Goal: Task Accomplishment & Management: Complete application form

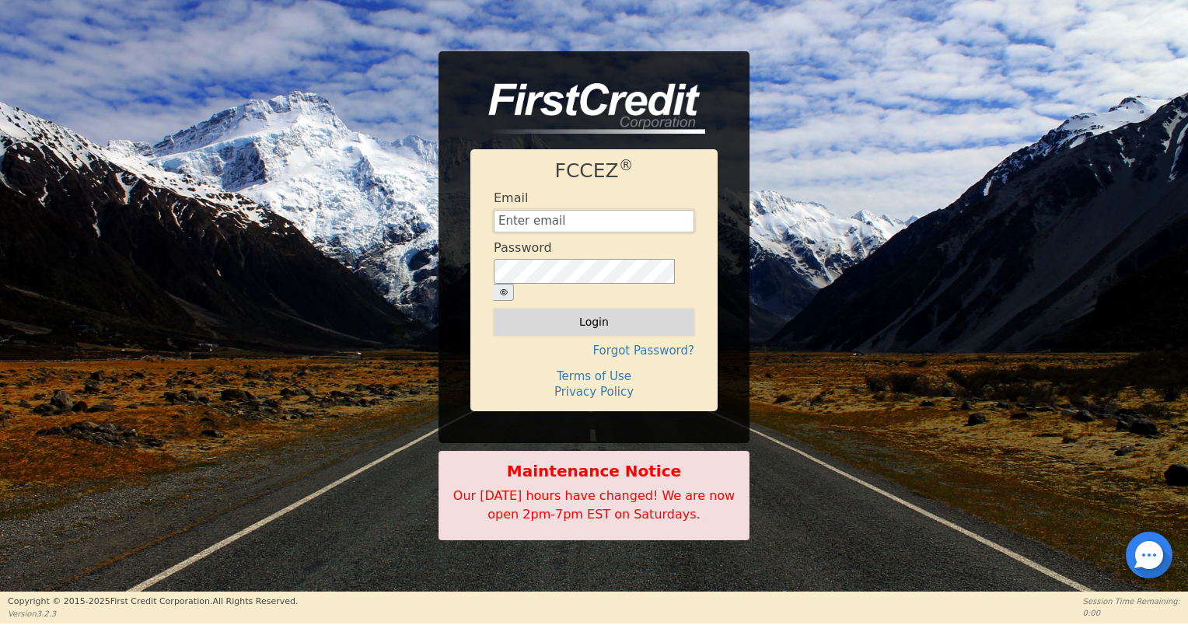
type input "[EMAIL_ADDRESS][DOMAIN_NAME]"
click at [584, 314] on button "Login" at bounding box center [594, 322] width 201 height 26
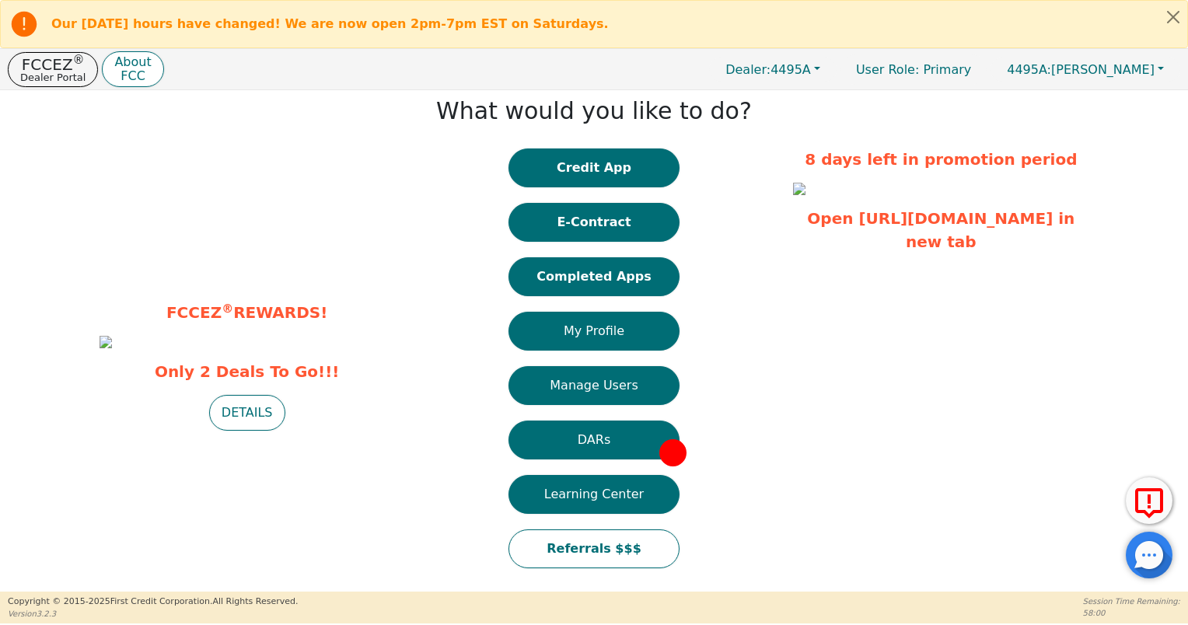
scroll to position [28, 0]
click at [930, 251] on link "Open [URL][DOMAIN_NAME] in new tab" at bounding box center [941, 230] width 268 height 42
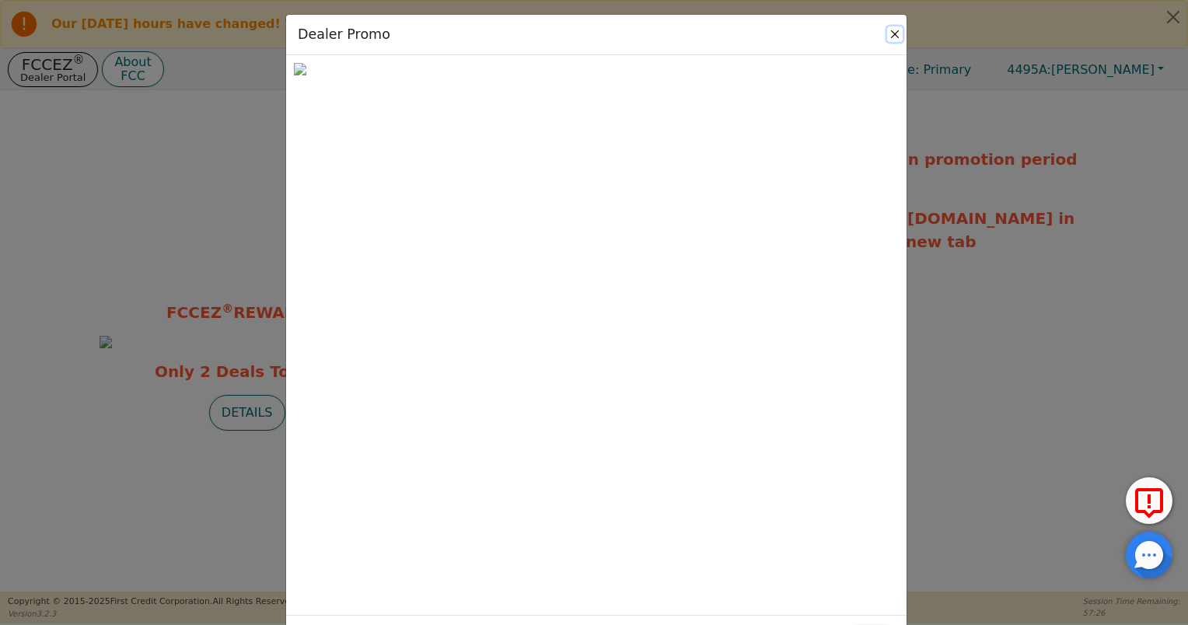
click at [896, 31] on button "Close" at bounding box center [895, 34] width 16 height 16
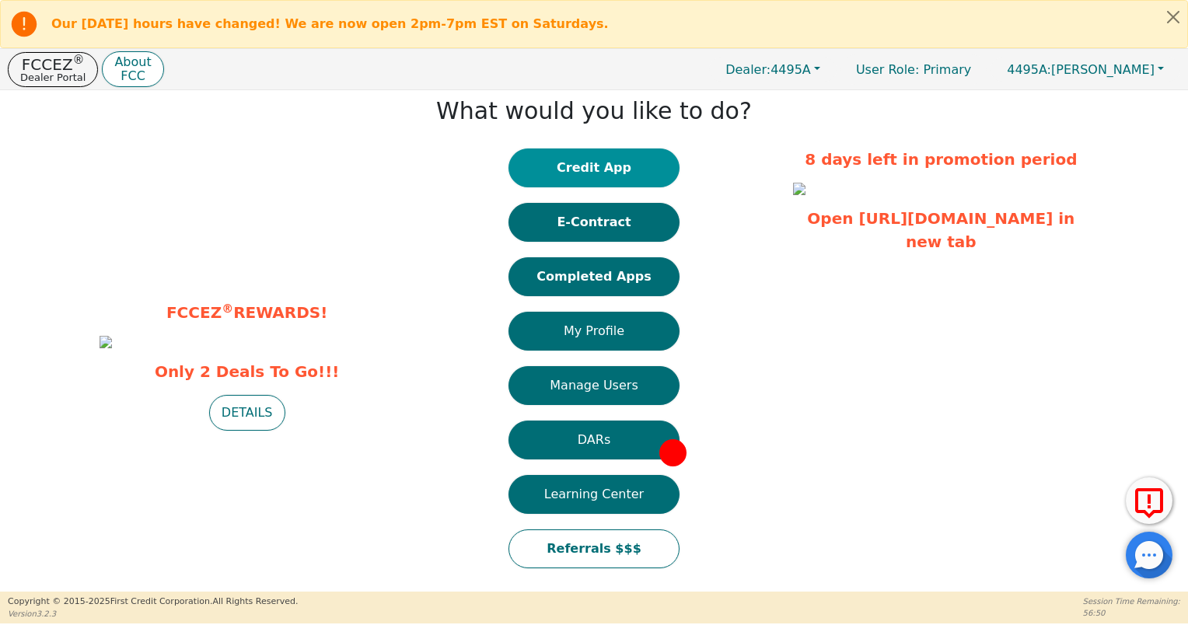
click at [618, 166] on button "Credit App" at bounding box center [594, 168] width 171 height 39
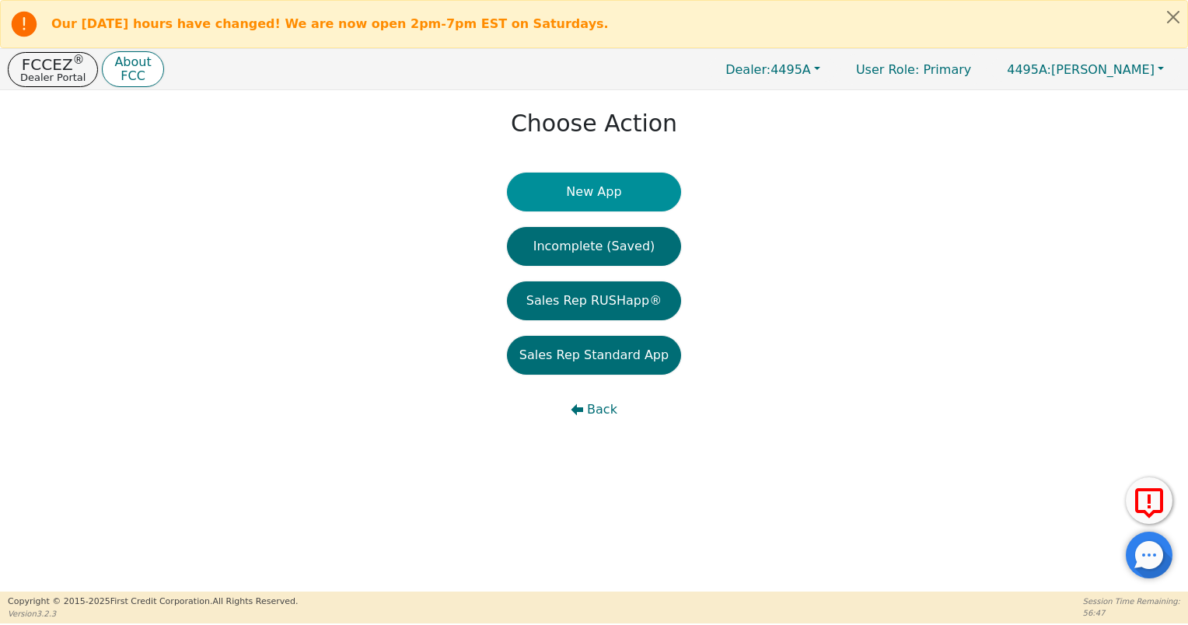
click at [635, 192] on button "New App" at bounding box center [594, 192] width 174 height 39
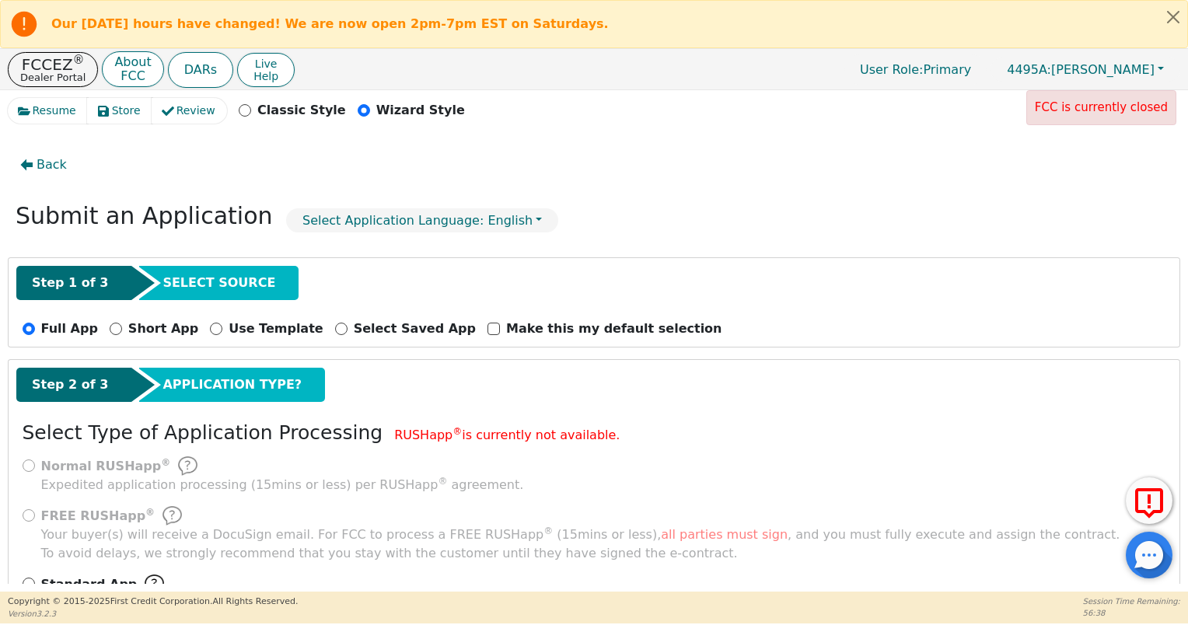
scroll to position [59, 0]
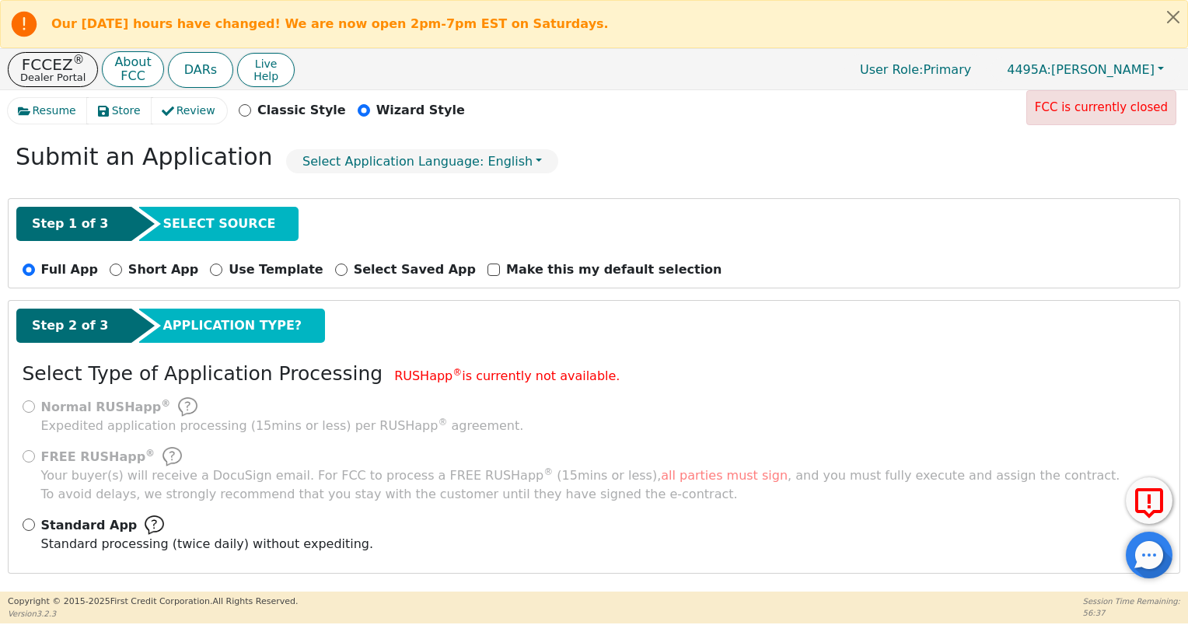
click at [110, 278] on div "Short App" at bounding box center [154, 270] width 89 height 19
click at [110, 271] on input "Short App" at bounding box center [116, 270] width 12 height 12
radio input "true"
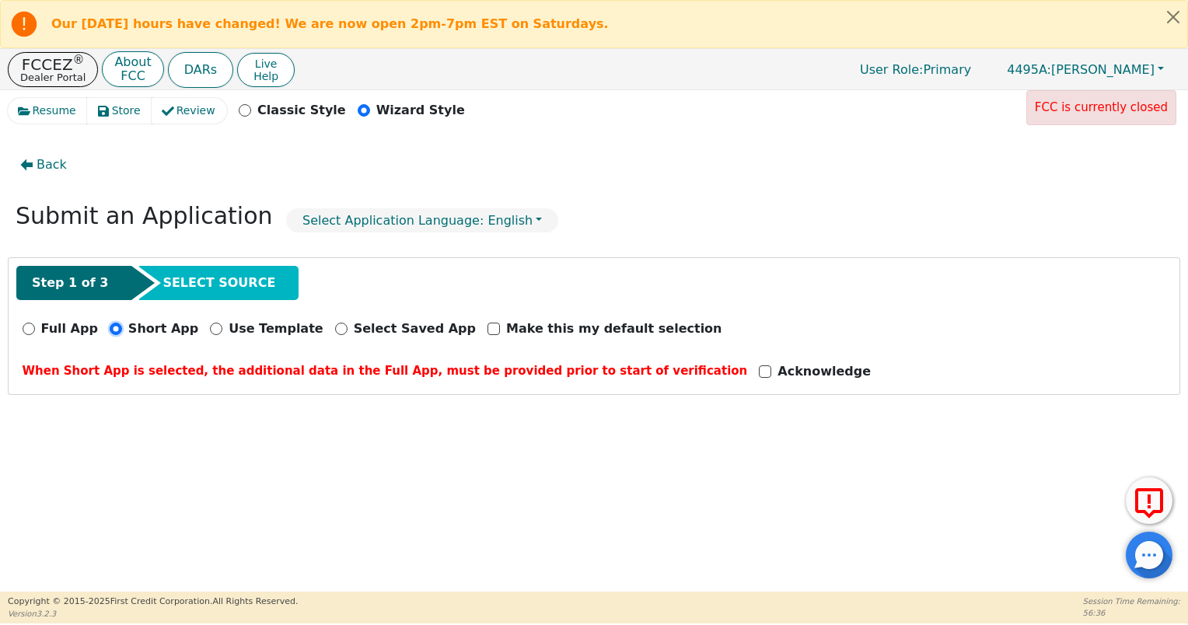
scroll to position [0, 0]
click at [759, 366] on input "Acknowledge" at bounding box center [765, 372] width 12 height 12
checkbox input "true"
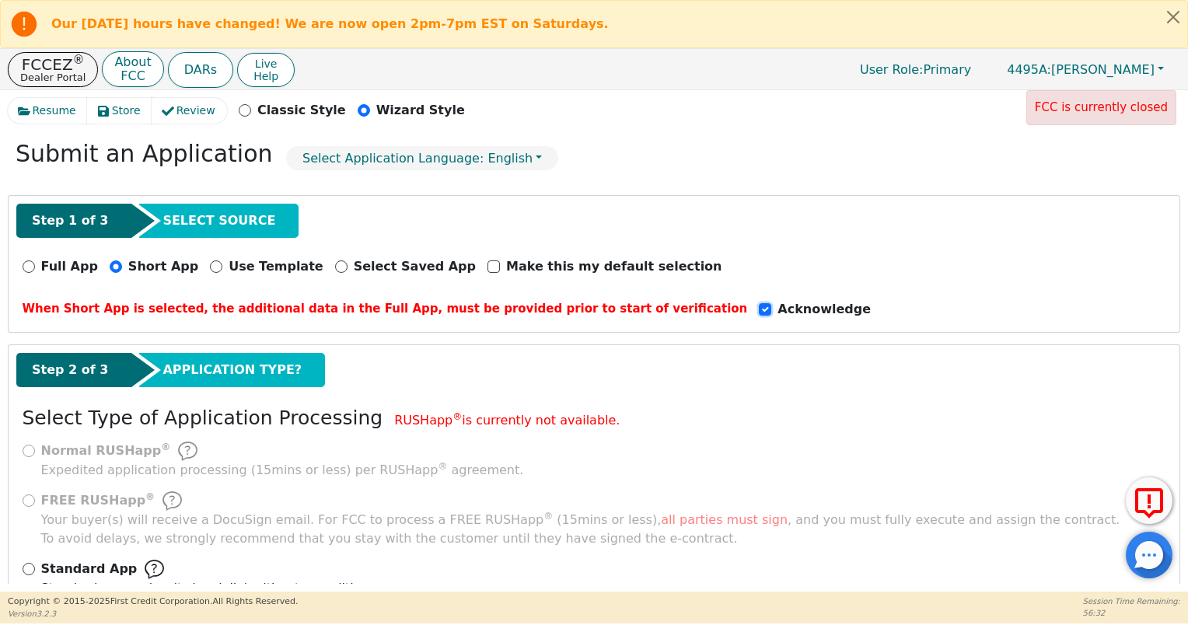
scroll to position [106, 0]
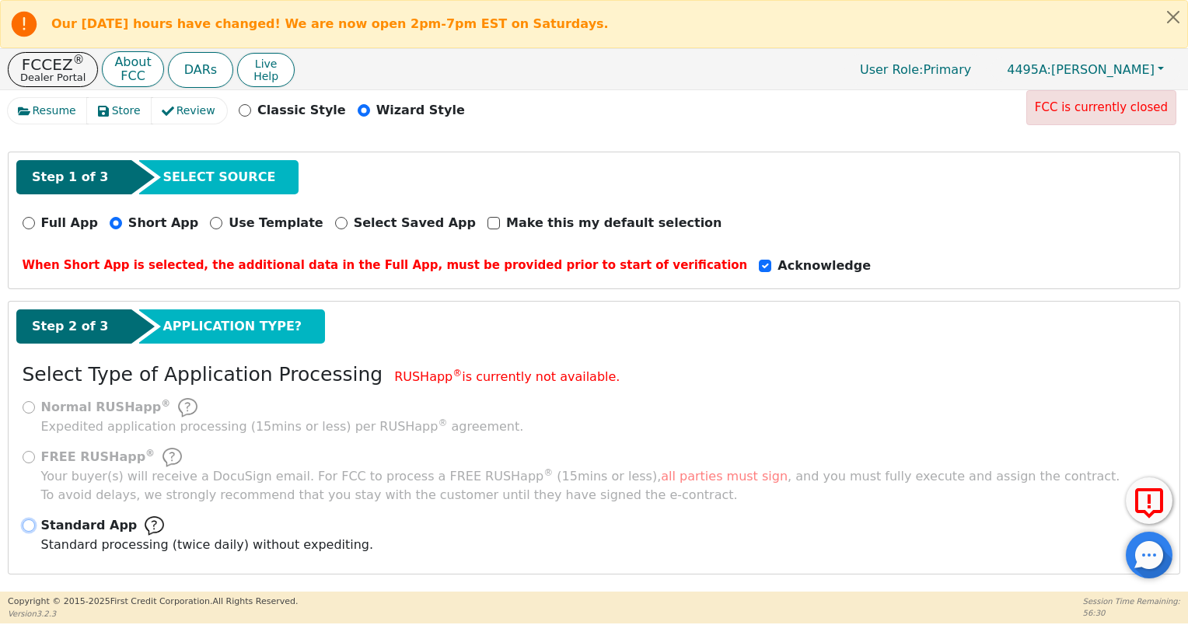
click at [30, 520] on input "Standard App Standard processing (twice daily) without expediting." at bounding box center [29, 526] width 12 height 12
radio input "true"
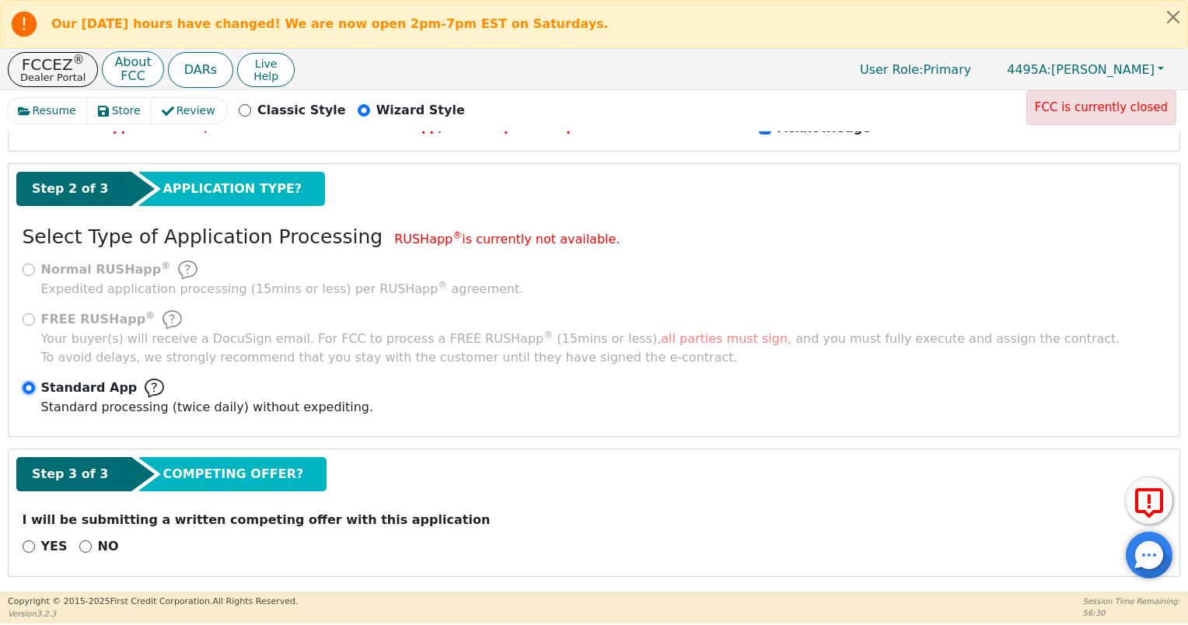
scroll to position [246, 0]
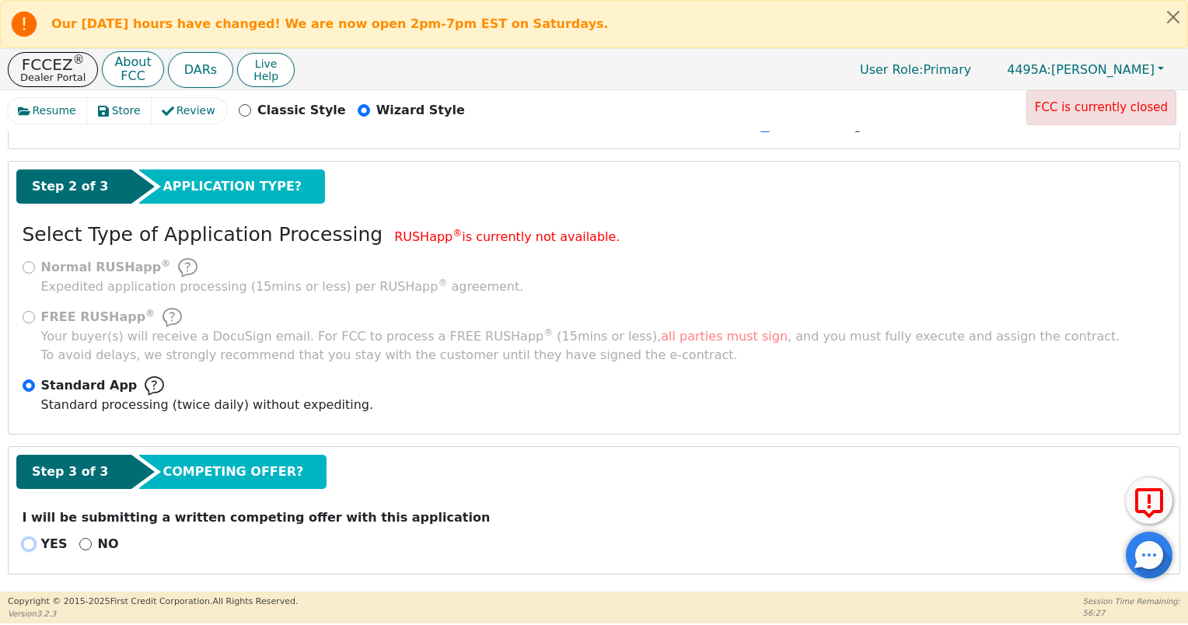
click at [31, 538] on input "YES" at bounding box center [29, 544] width 12 height 12
radio input "true"
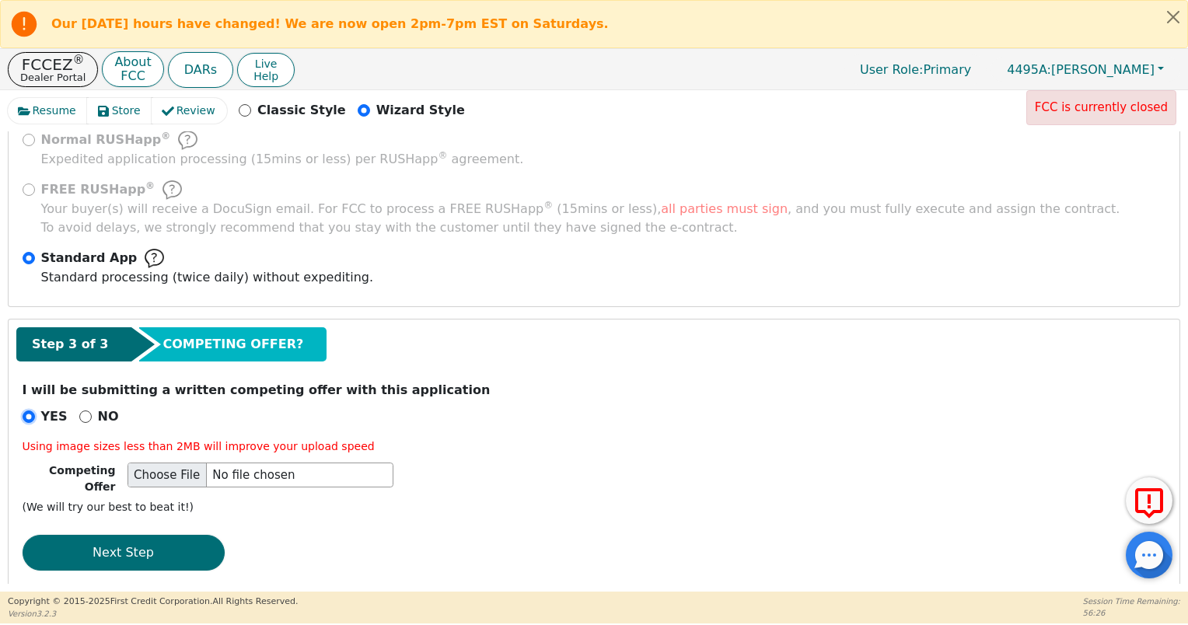
scroll to position [381, 0]
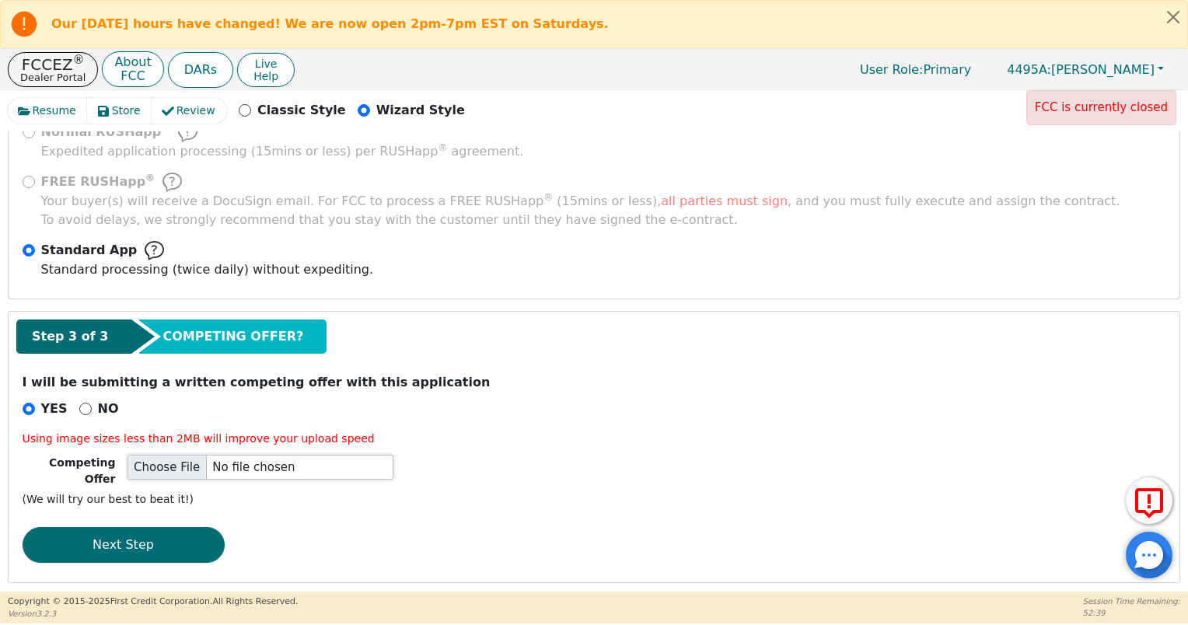
click at [173, 467] on input "file" at bounding box center [261, 467] width 266 height 25
type input "C:\fakepath\250923 PDooley PCI.png"
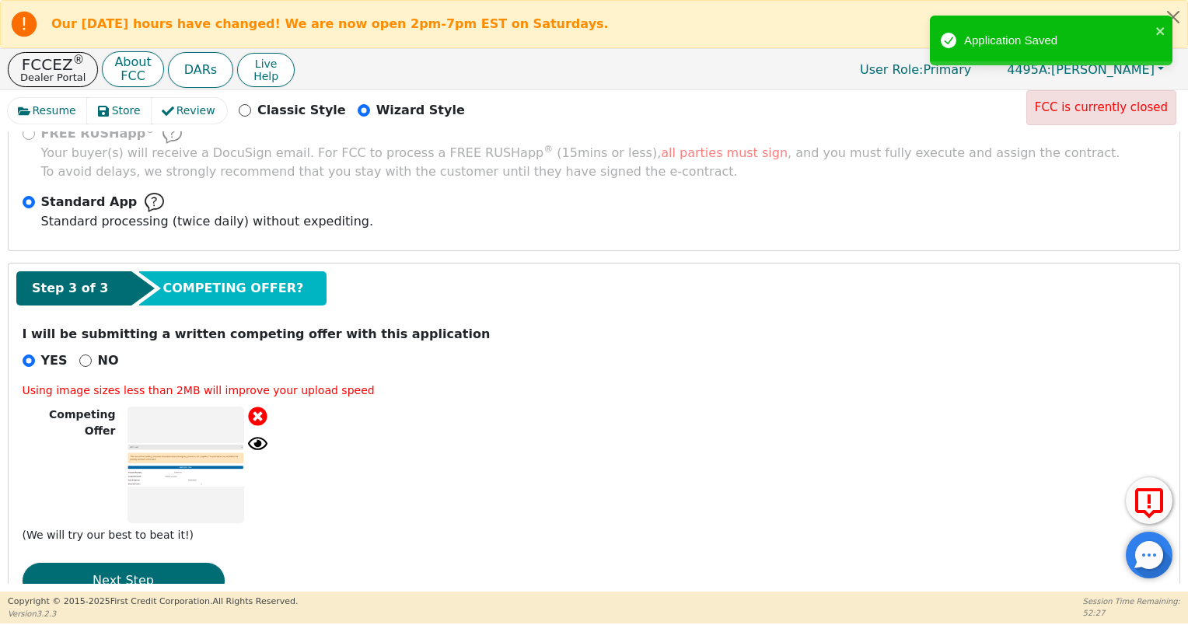
scroll to position [473, 0]
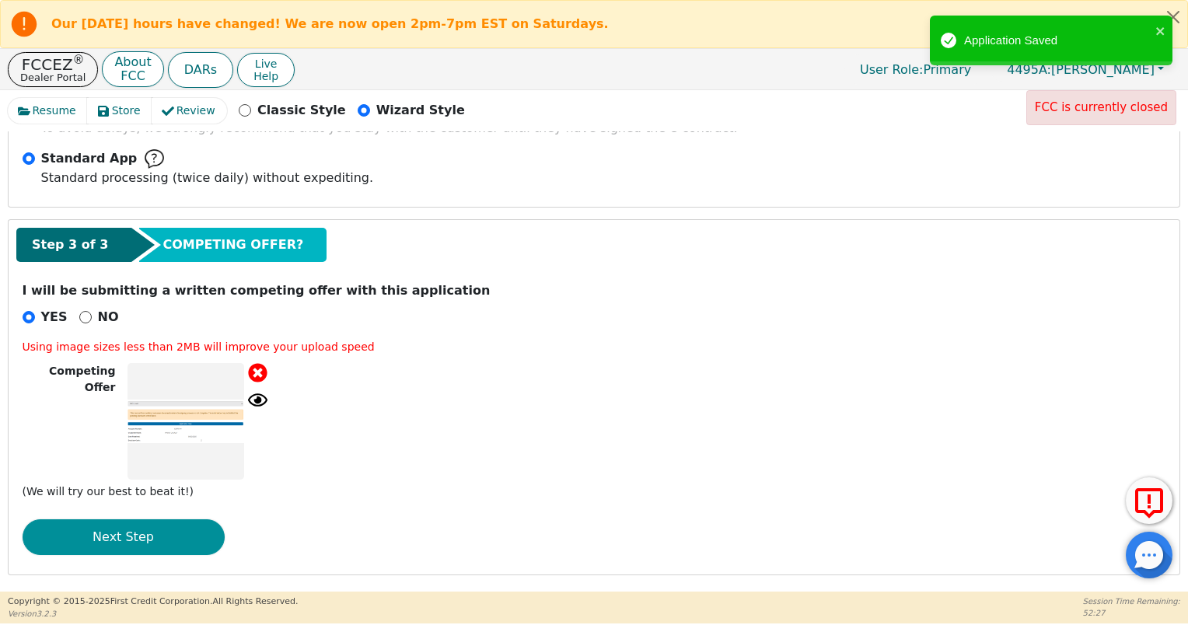
click at [177, 532] on button "Next Step" at bounding box center [124, 538] width 202 height 36
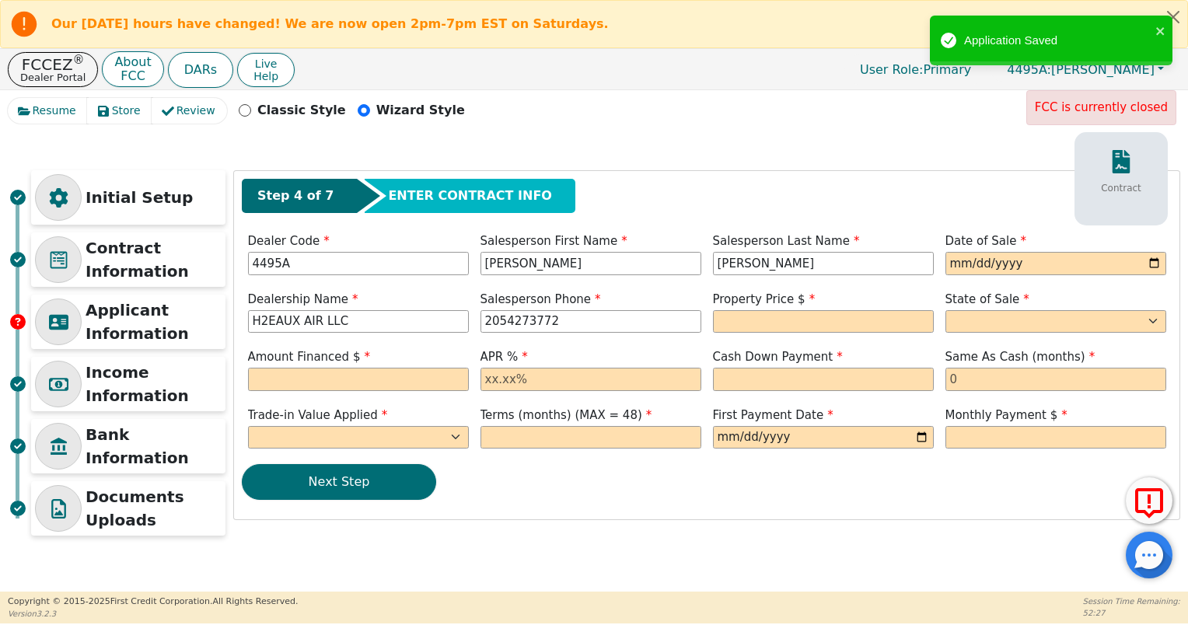
scroll to position [0, 0]
click at [986, 263] on input "date" at bounding box center [1056, 263] width 221 height 23
click at [1155, 268] on input "date" at bounding box center [1056, 263] width 221 height 23
type input "[DATE]"
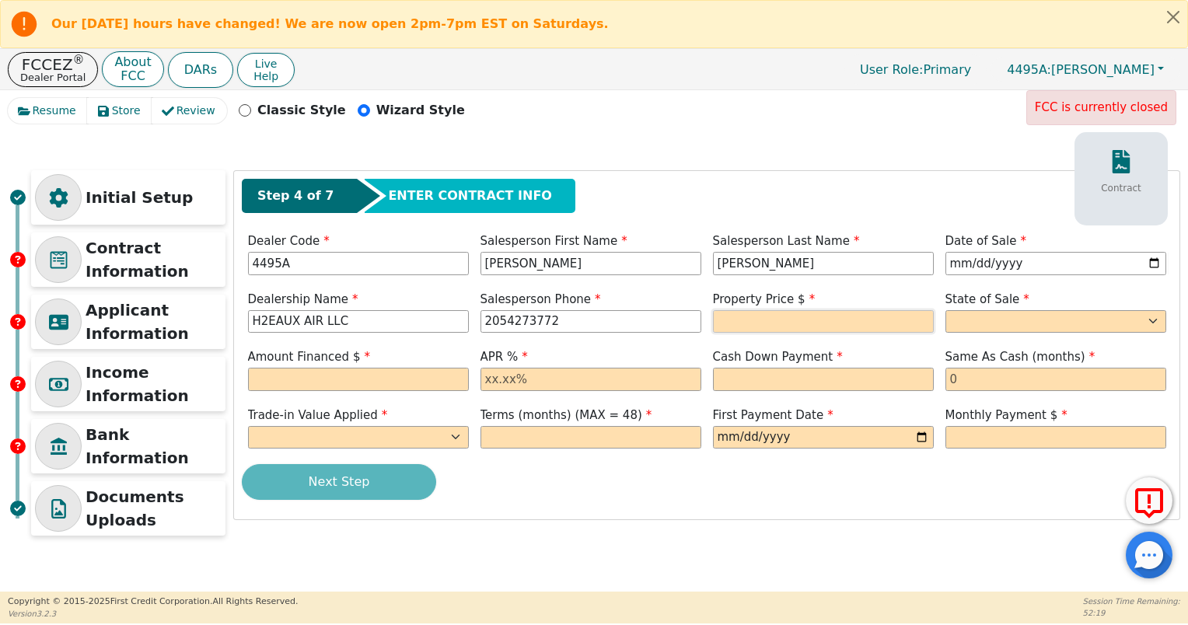
click at [768, 319] on input "text" at bounding box center [823, 321] width 221 height 23
click at [996, 317] on select "AK AL AR AZ CA CO CT DC DE FL [GEOGRAPHIC_DATA] HI IA ID IL IN KS [GEOGRAPHIC_D…" at bounding box center [1056, 321] width 221 height 23
type input "3699.00"
select select "[GEOGRAPHIC_DATA]"
click at [946, 310] on select "AK AL AR AZ CA CO CT DC DE FL [GEOGRAPHIC_DATA] HI IA ID IL IN KS [GEOGRAPHIC_D…" at bounding box center [1056, 321] width 221 height 23
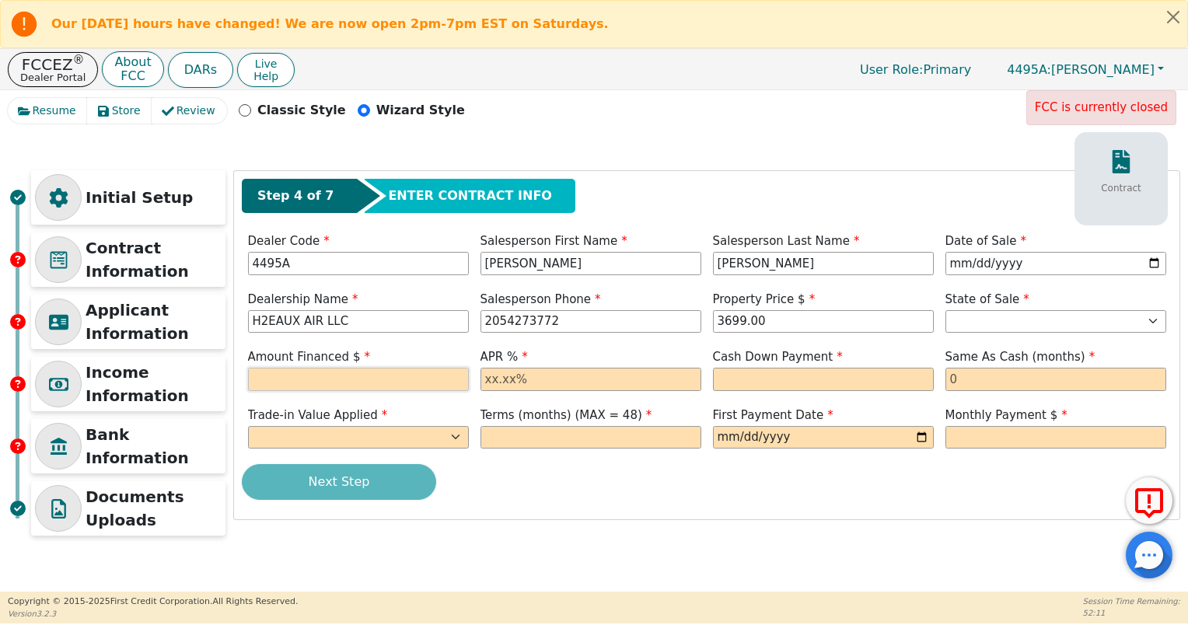
click at [313, 380] on input "text" at bounding box center [358, 379] width 221 height 23
type input "3699.00"
click at [537, 373] on input "text" at bounding box center [591, 379] width 221 height 23
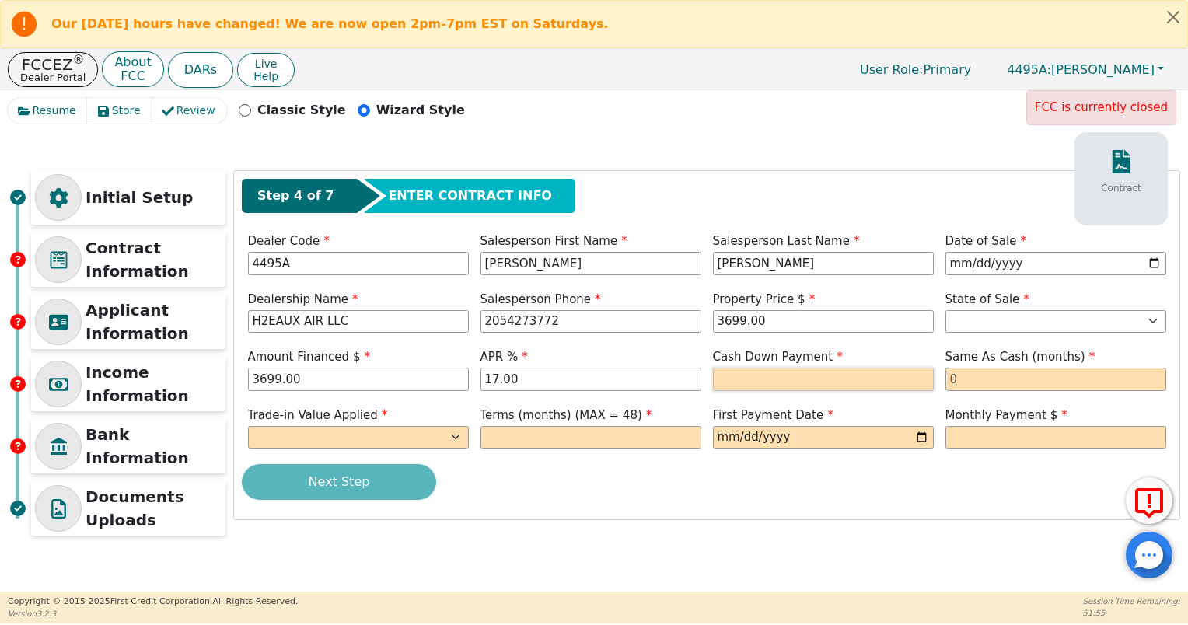
click at [796, 383] on input "text" at bounding box center [823, 379] width 221 height 23
drag, startPoint x: 522, startPoint y: 382, endPoint x: 449, endPoint y: 372, distance: 73.8
click at [449, 372] on div "Amount Financed $ 3699.00 APR % 17.00 Cash Down Payment Same As Cash (months)" at bounding box center [707, 371] width 930 height 47
type input "18.00"
click at [818, 370] on input "text" at bounding box center [823, 379] width 221 height 23
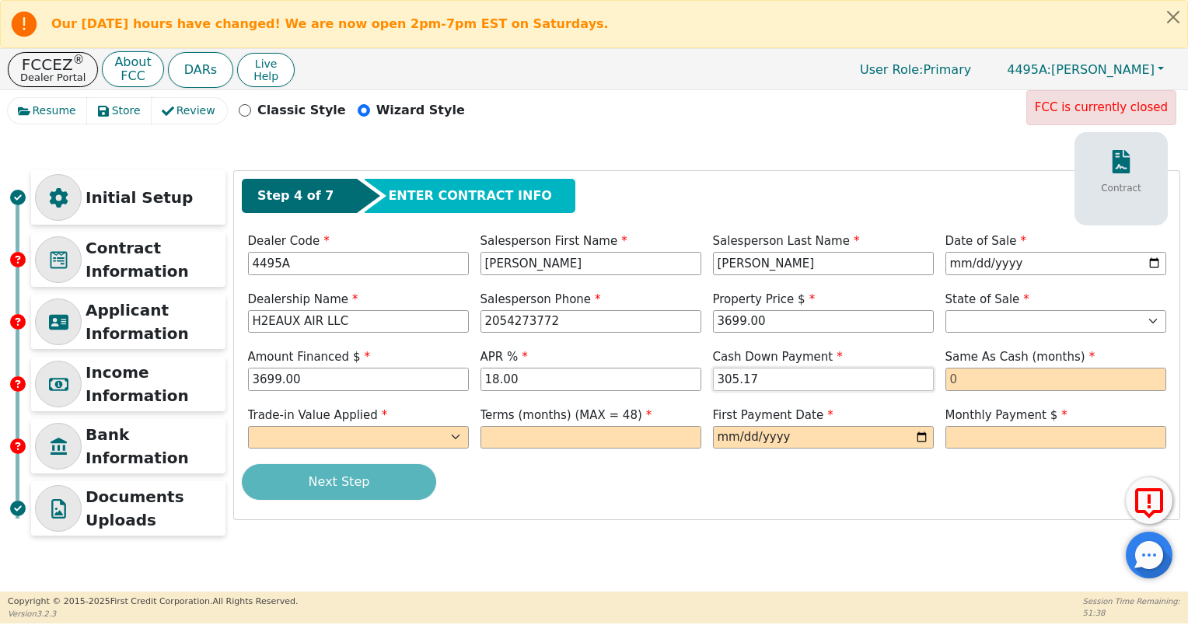
type input "305.17"
click at [352, 431] on select "Yes No" at bounding box center [358, 437] width 221 height 23
select select "n"
click at [248, 426] on select "Yes No" at bounding box center [358, 437] width 221 height 23
click at [1040, 383] on input "text" at bounding box center [1056, 379] width 221 height 23
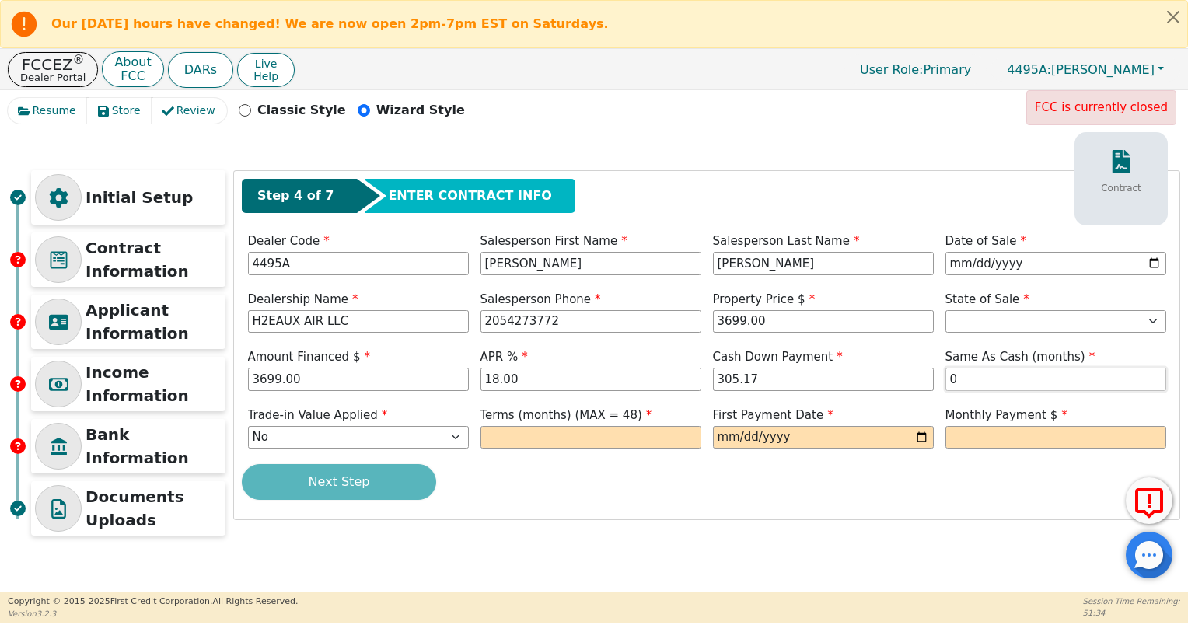
type input "0"
click at [575, 437] on input "text" at bounding box center [591, 437] width 221 height 23
type input "48"
click at [920, 434] on input "date" at bounding box center [823, 437] width 221 height 23
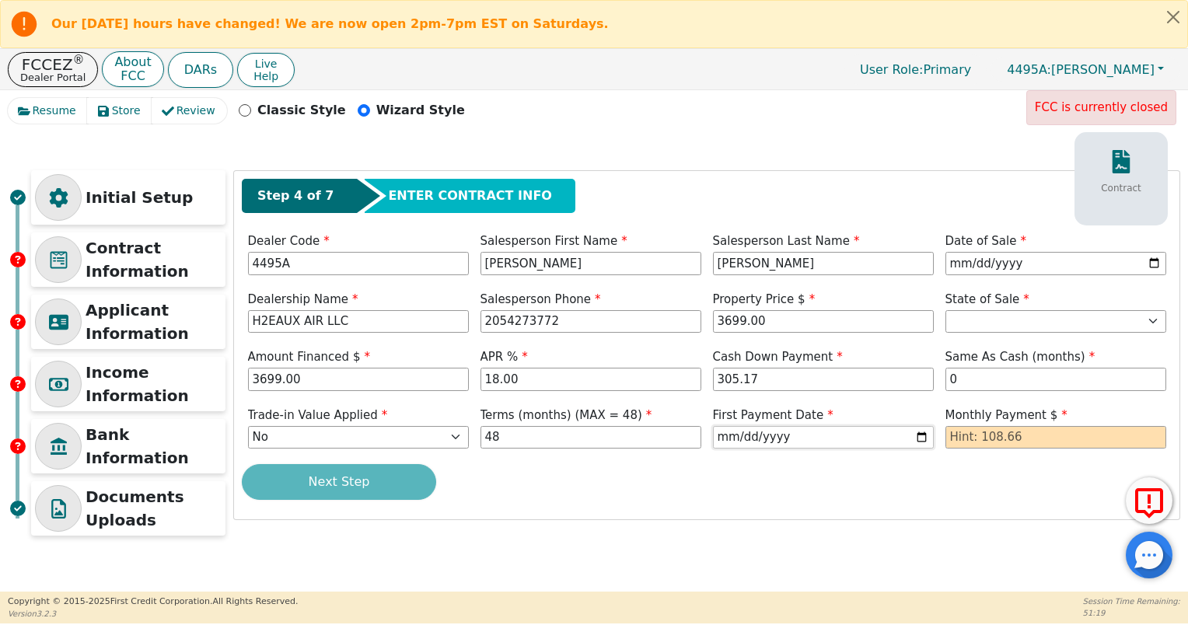
type input "[DATE]"
click at [1024, 435] on input "text" at bounding box center [1056, 437] width 221 height 23
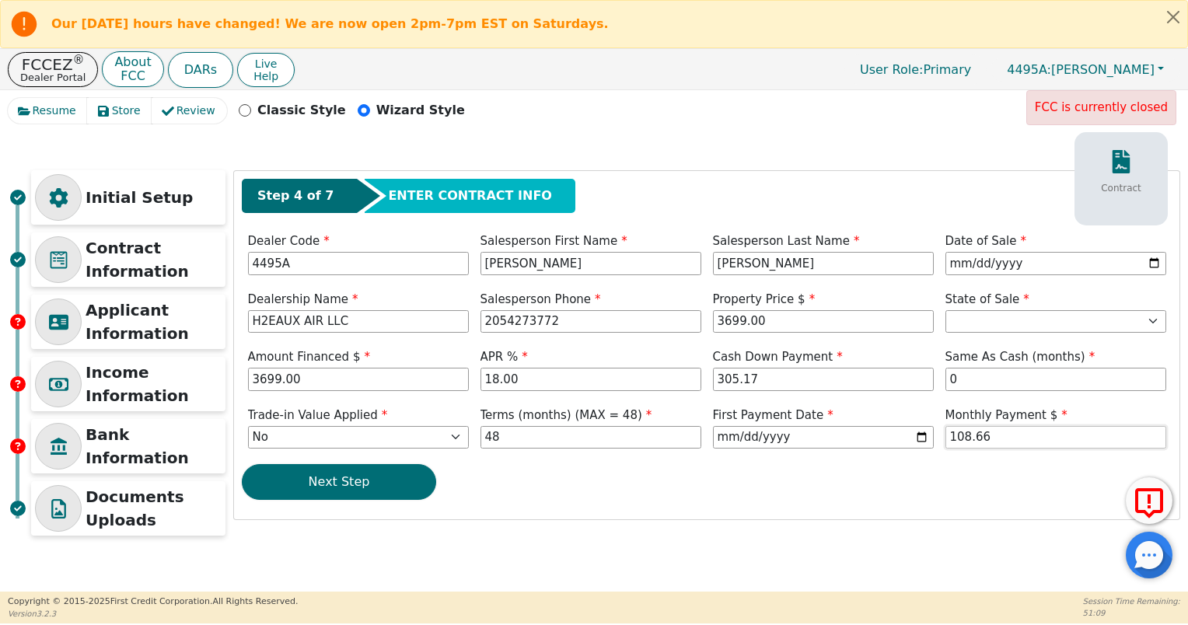
type input "108.66"
click at [665, 482] on div "Next Step" at bounding box center [707, 482] width 930 height 36
click at [343, 491] on button "Next Step" at bounding box center [339, 482] width 194 height 36
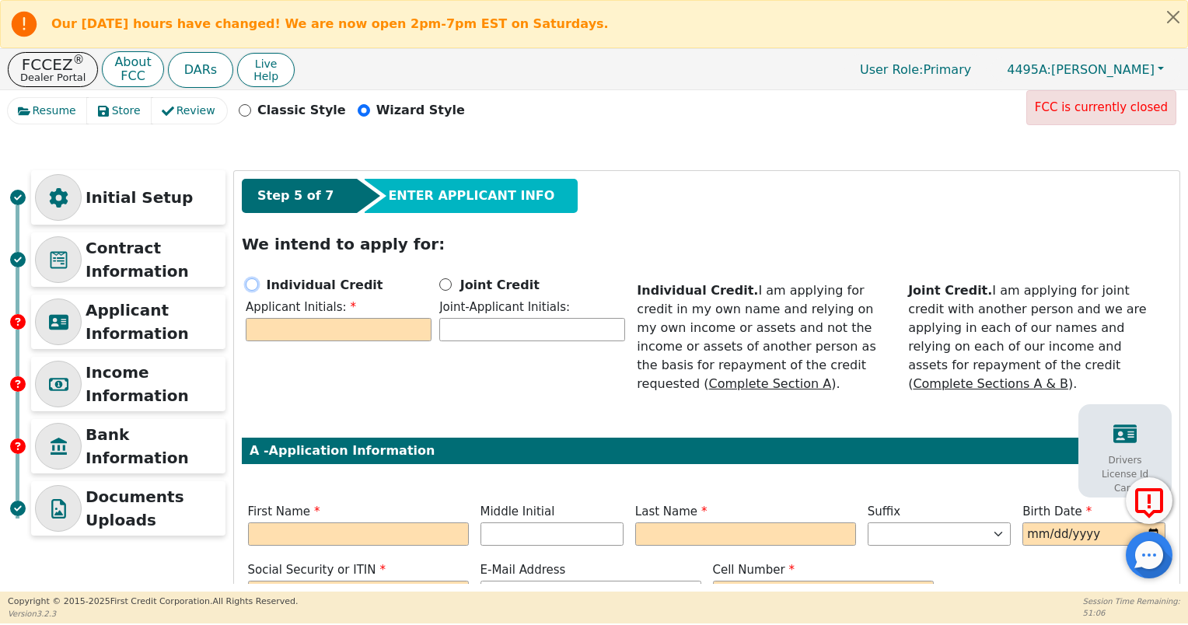
click at [253, 286] on input "Individual Credit" at bounding box center [252, 284] width 12 height 12
radio input "true"
click at [286, 323] on input "text" at bounding box center [339, 329] width 186 height 23
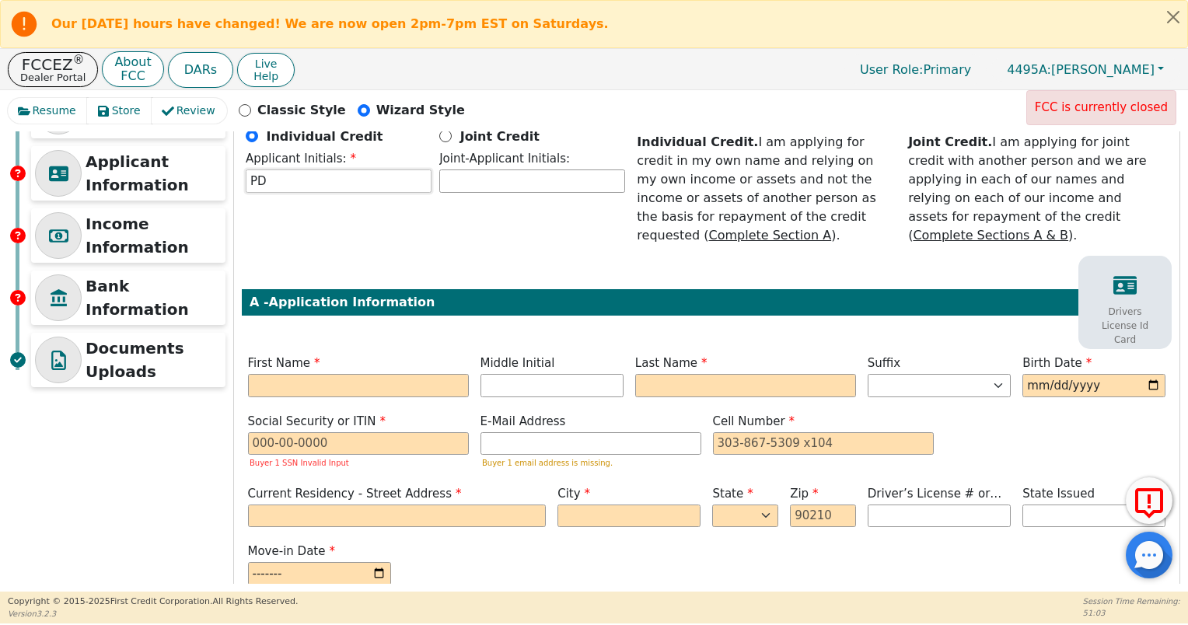
scroll to position [224, 0]
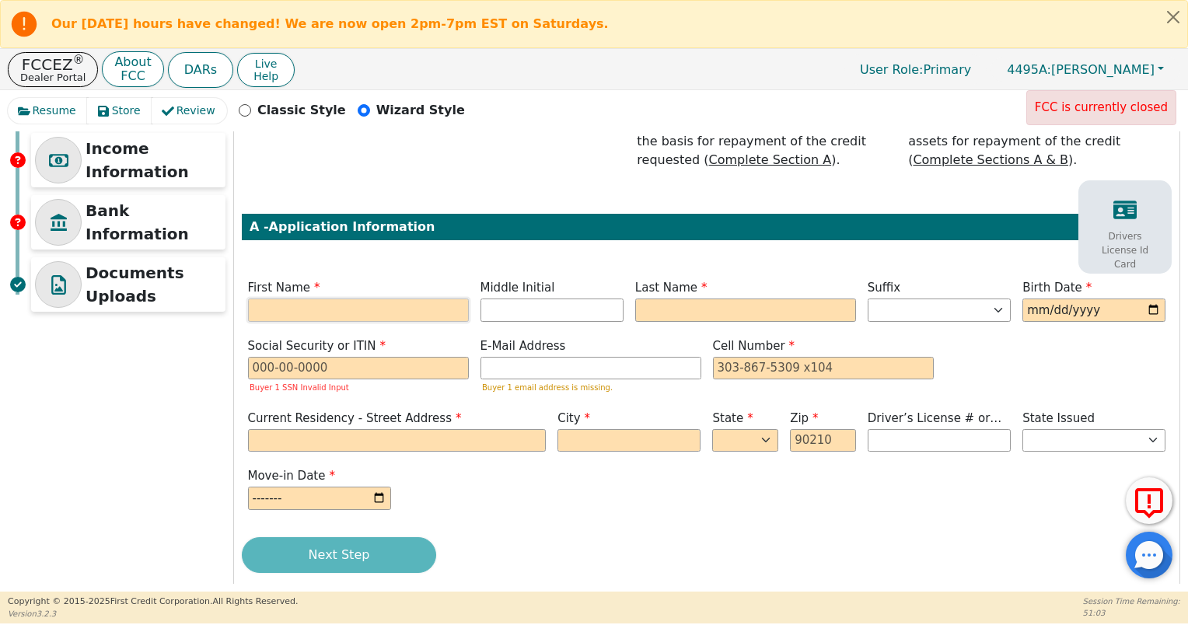
click at [324, 299] on input "text" at bounding box center [358, 310] width 221 height 23
type input "P"
type input "[PERSON_NAME]"
type input "PD"
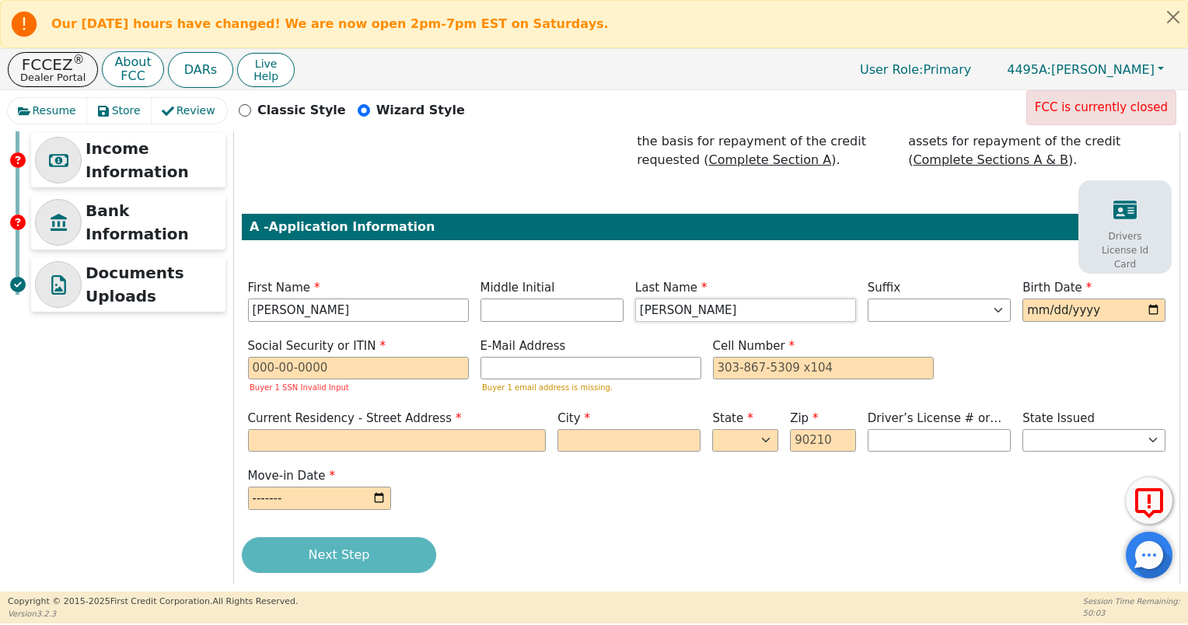
type input "[PERSON_NAME]"
click at [1149, 299] on input "date" at bounding box center [1094, 310] width 143 height 23
click at [1033, 299] on input "date" at bounding box center [1094, 310] width 143 height 23
type input "[DATE]"
click at [375, 357] on input "text" at bounding box center [358, 368] width 221 height 23
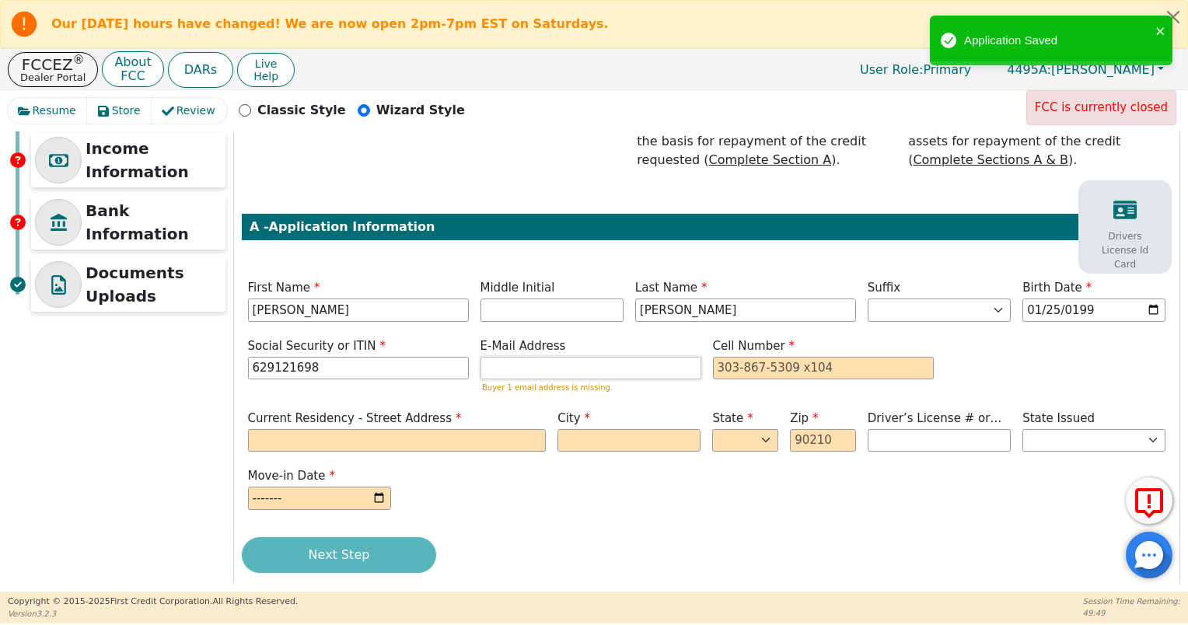
type input "***-**-1698"
click at [602, 357] on input "email" at bounding box center [591, 368] width 221 height 23
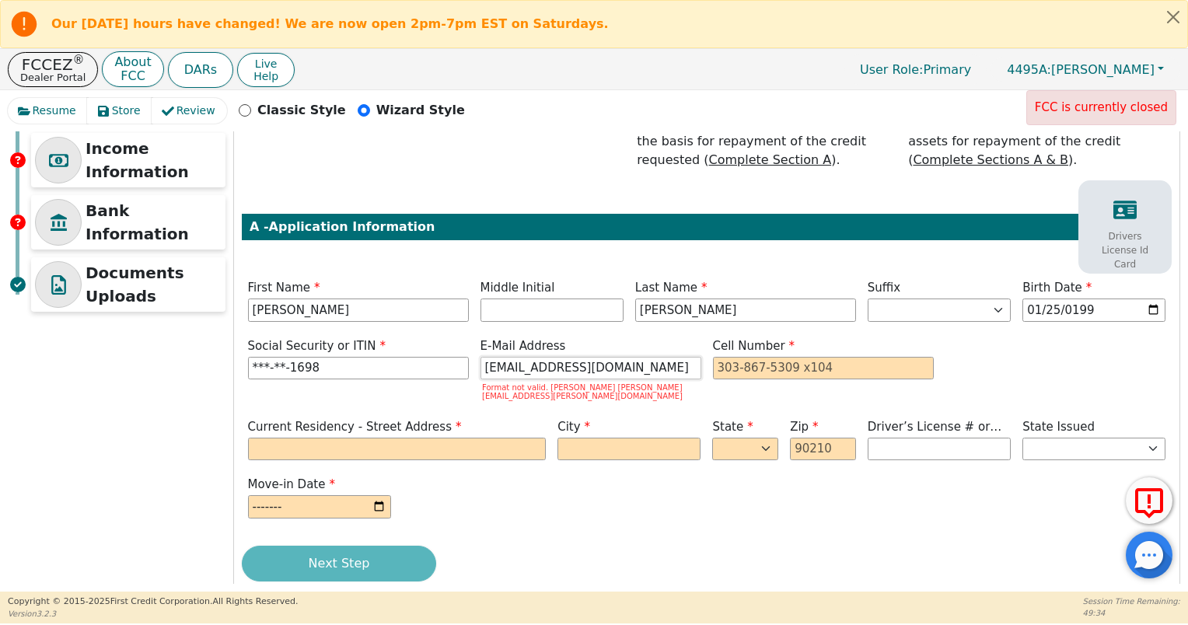
type input "[EMAIL_ADDRESS][DOMAIN_NAME]"
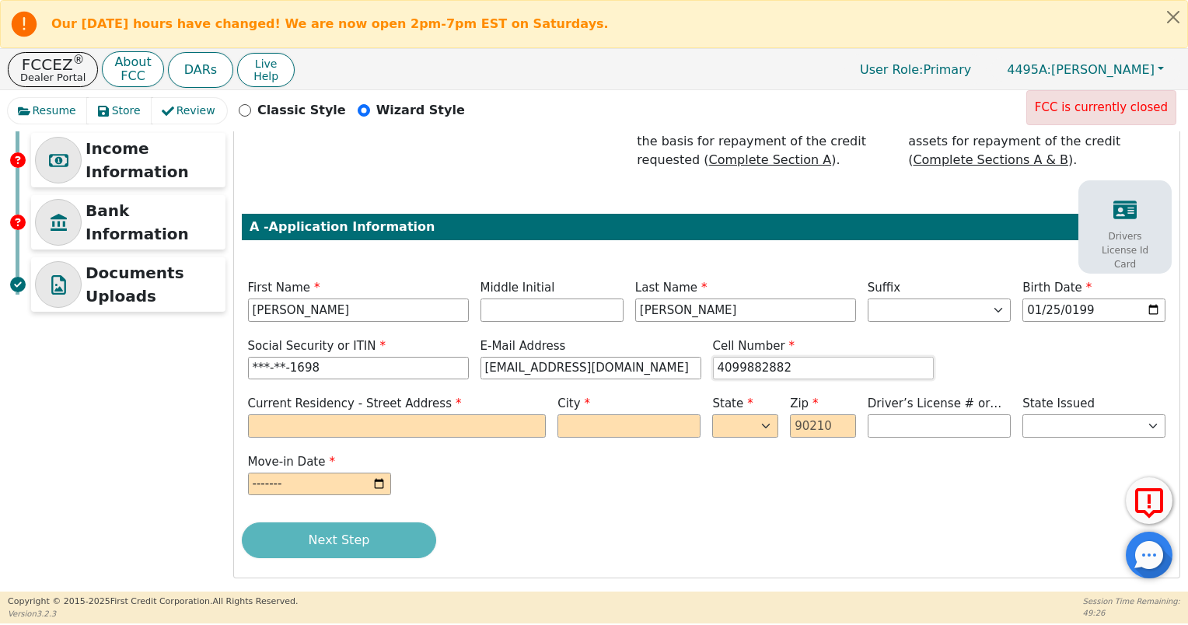
scroll to position [211, 0]
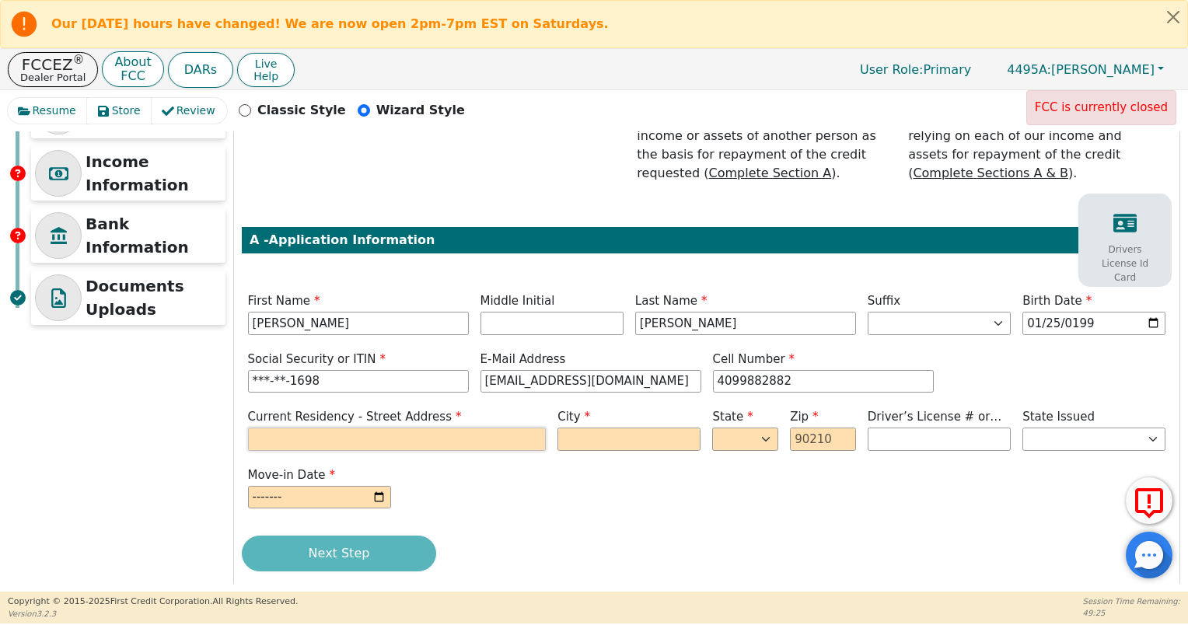
type input "[PHONE_NUMBER]"
click at [361, 428] on input "text" at bounding box center [397, 439] width 299 height 23
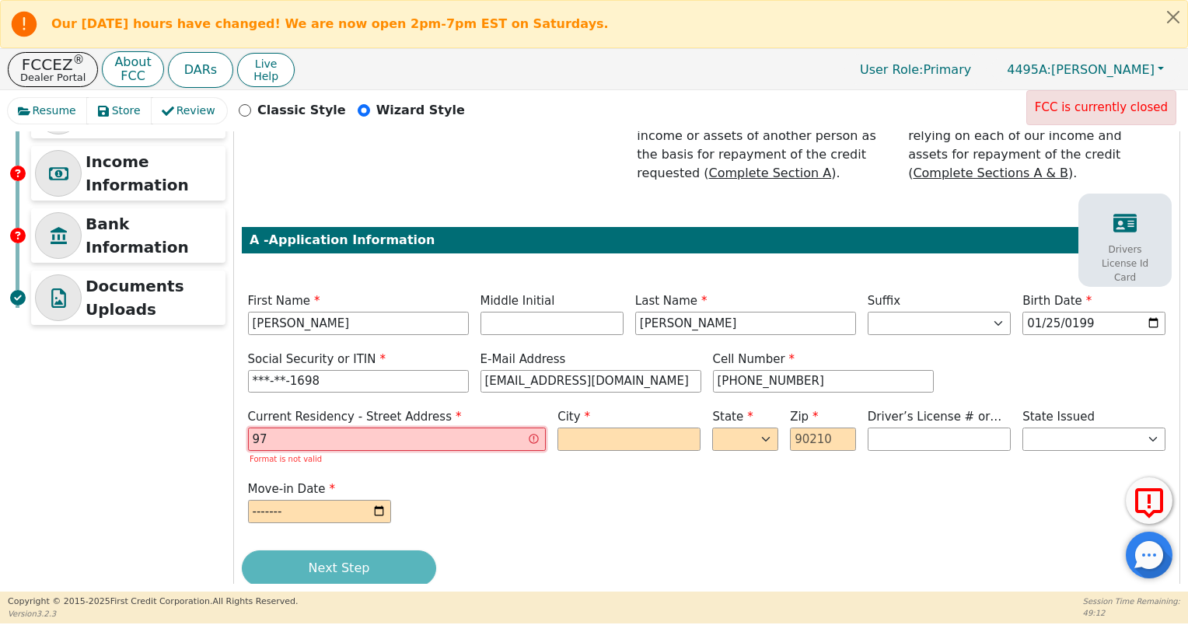
type input "9"
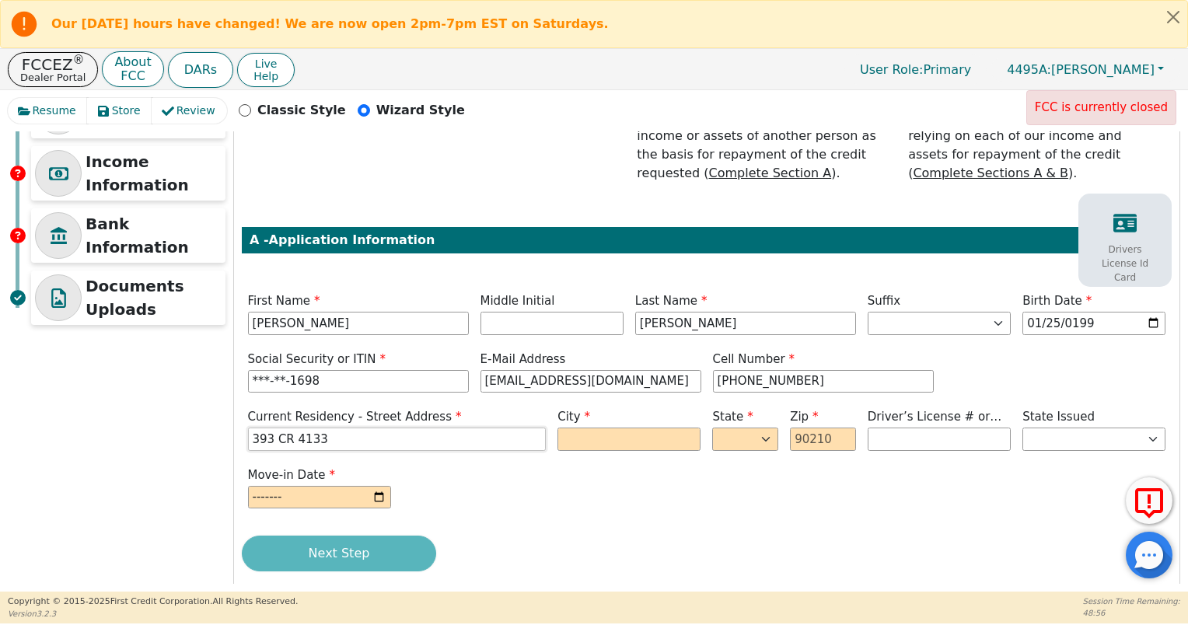
type input "393 CR 4133"
click at [657, 428] on input "text" at bounding box center [629, 439] width 143 height 23
type input "Orange"
select select "[GEOGRAPHIC_DATA]"
type input "77614"
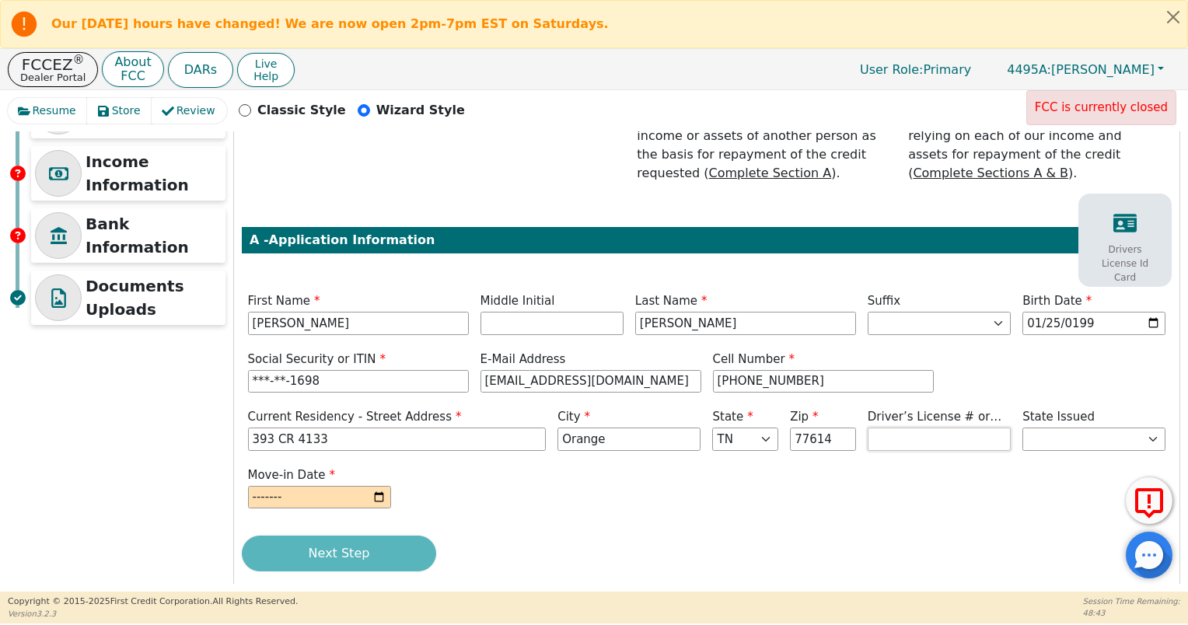
click at [894, 429] on input "text" at bounding box center [939, 439] width 143 height 23
type input "********"
click at [1032, 428] on select "AK AL AR AZ CA CO CT DC DE FL [GEOGRAPHIC_DATA] HI IA ID IL IN KS [GEOGRAPHIC_D…" at bounding box center [1094, 439] width 143 height 23
select select "[GEOGRAPHIC_DATA]"
click at [1023, 428] on select "AK AL AR AZ CA CO CT DC DE FL [GEOGRAPHIC_DATA] HI IA ID IL IN KS [GEOGRAPHIC_D…" at bounding box center [1094, 439] width 143 height 23
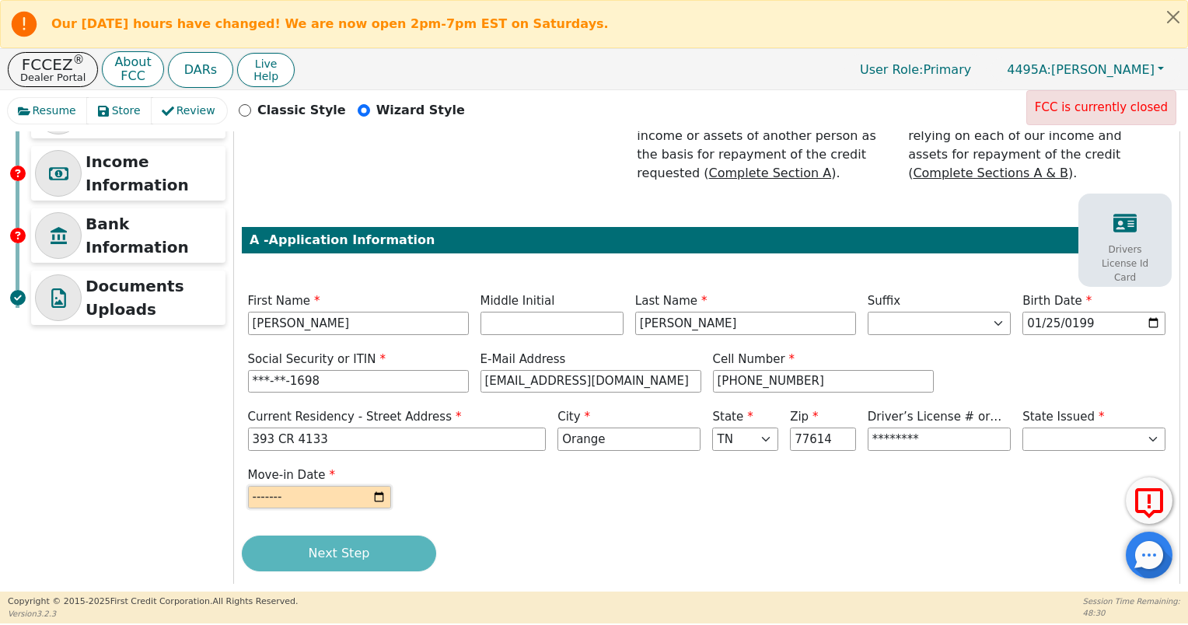
click at [279, 486] on input "month" at bounding box center [319, 497] width 143 height 23
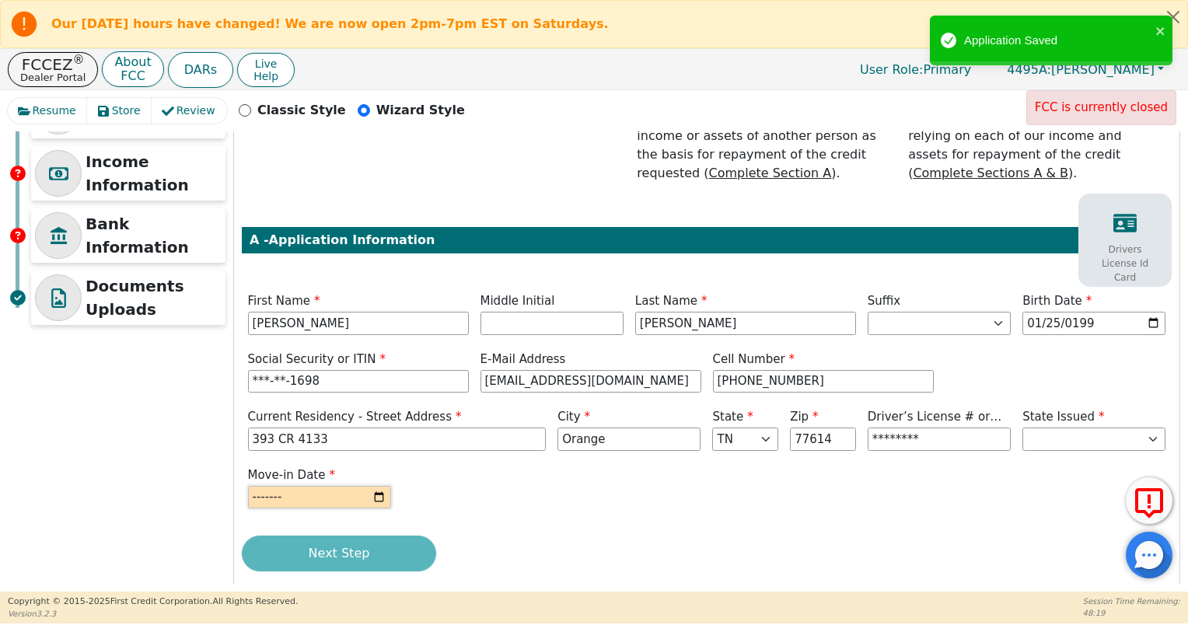
click at [375, 486] on input "month" at bounding box center [319, 497] width 143 height 23
type input "2022-05"
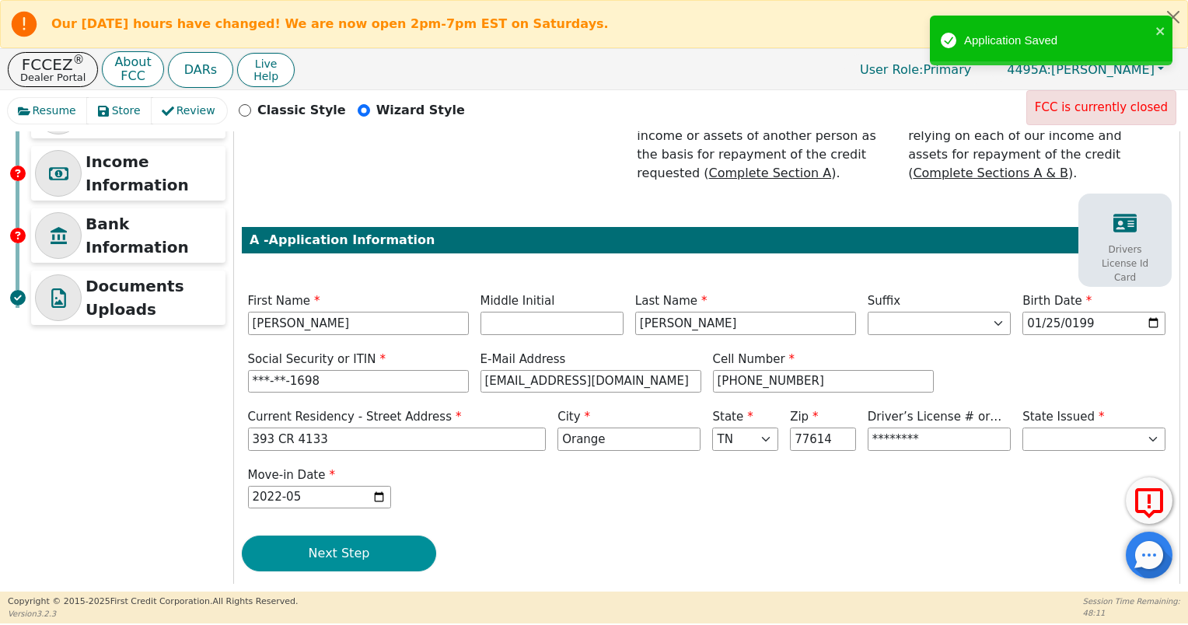
click at [353, 536] on button "Next Step" at bounding box center [339, 554] width 194 height 36
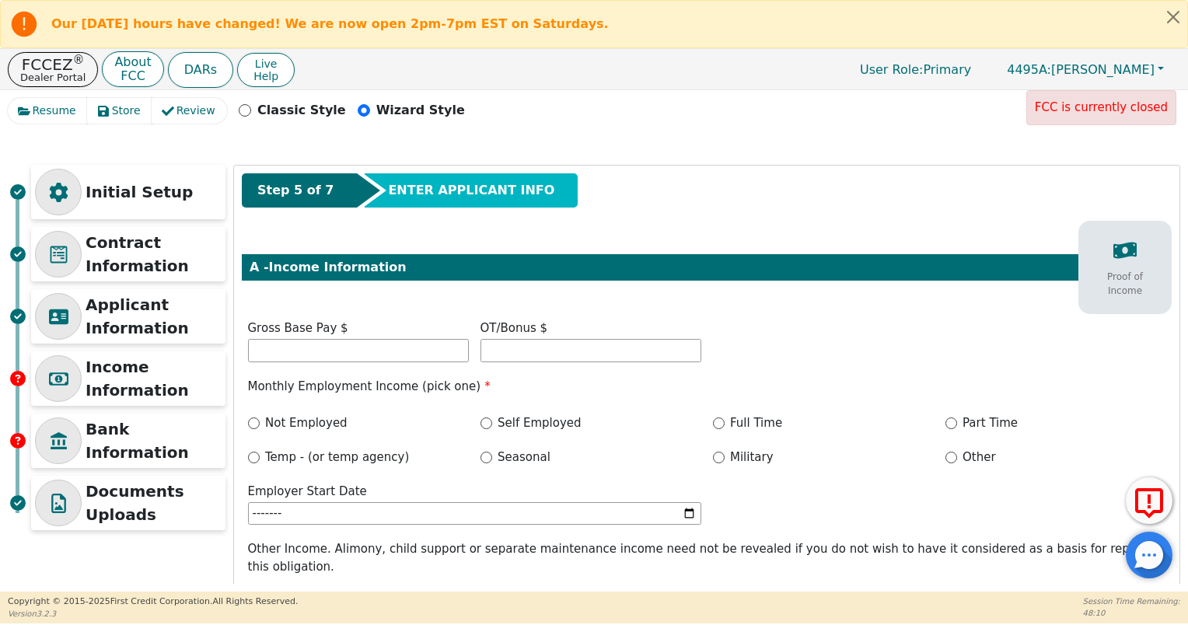
scroll to position [0, 0]
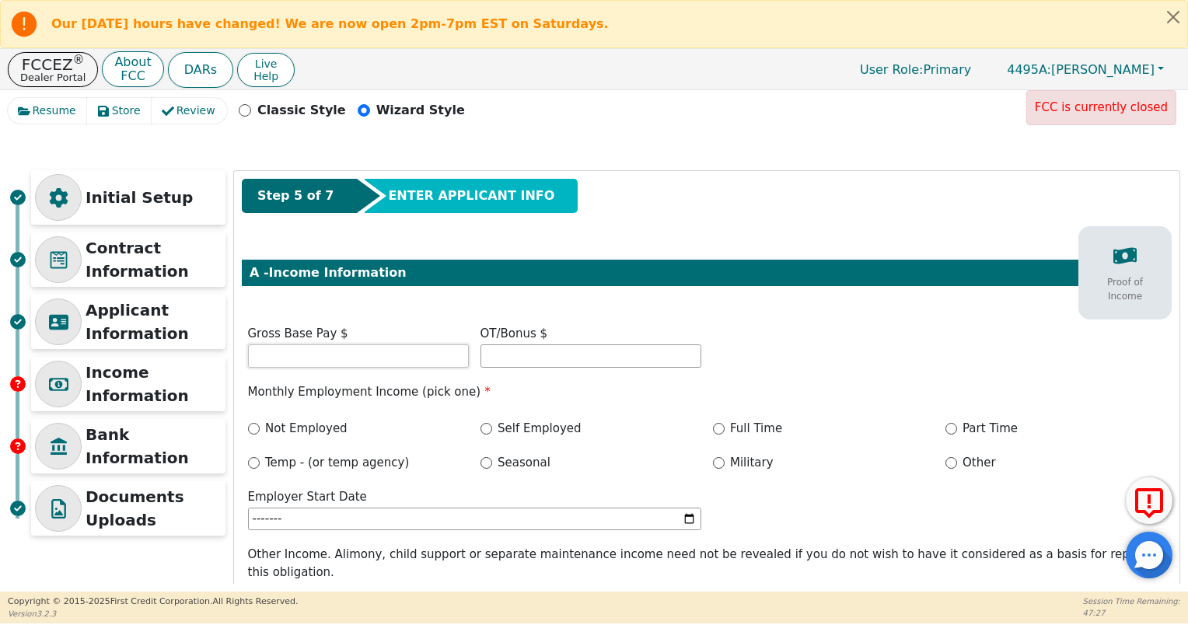
click at [391, 361] on input "text" at bounding box center [358, 356] width 221 height 23
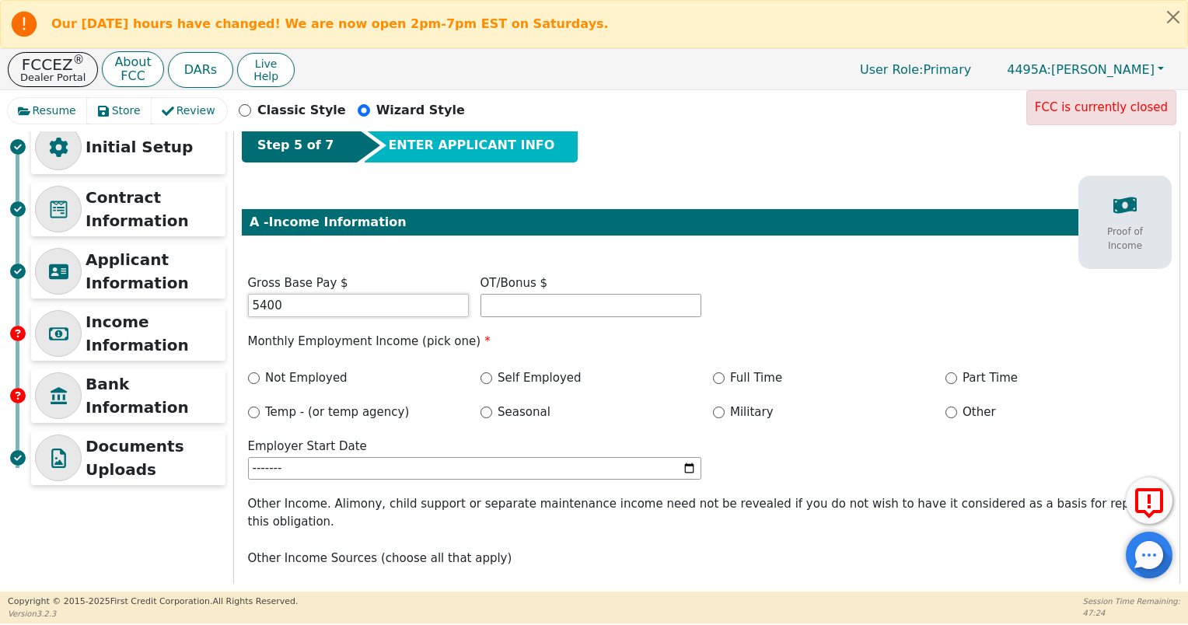
scroll to position [78, 0]
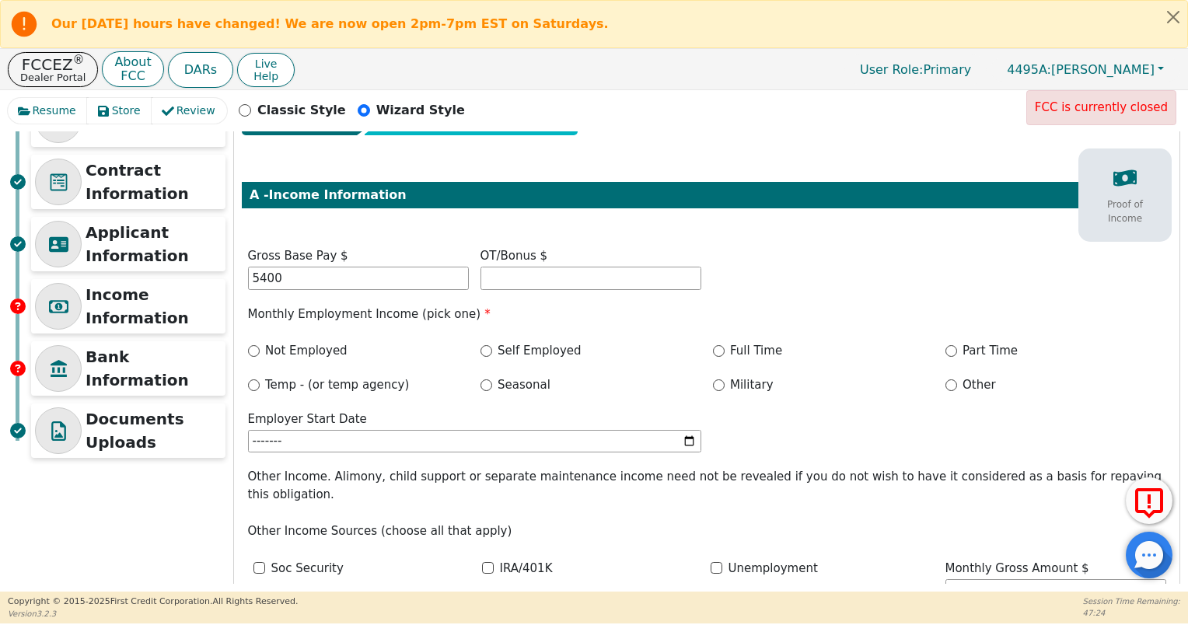
type input "5400.00"
click at [815, 273] on div "Gross Base Pay $ 5400.00 OT/Bonus $" at bounding box center [707, 270] width 930 height 47
click at [688, 437] on input "Employer Start Date" at bounding box center [474, 441] width 453 height 23
type input "2025-03"
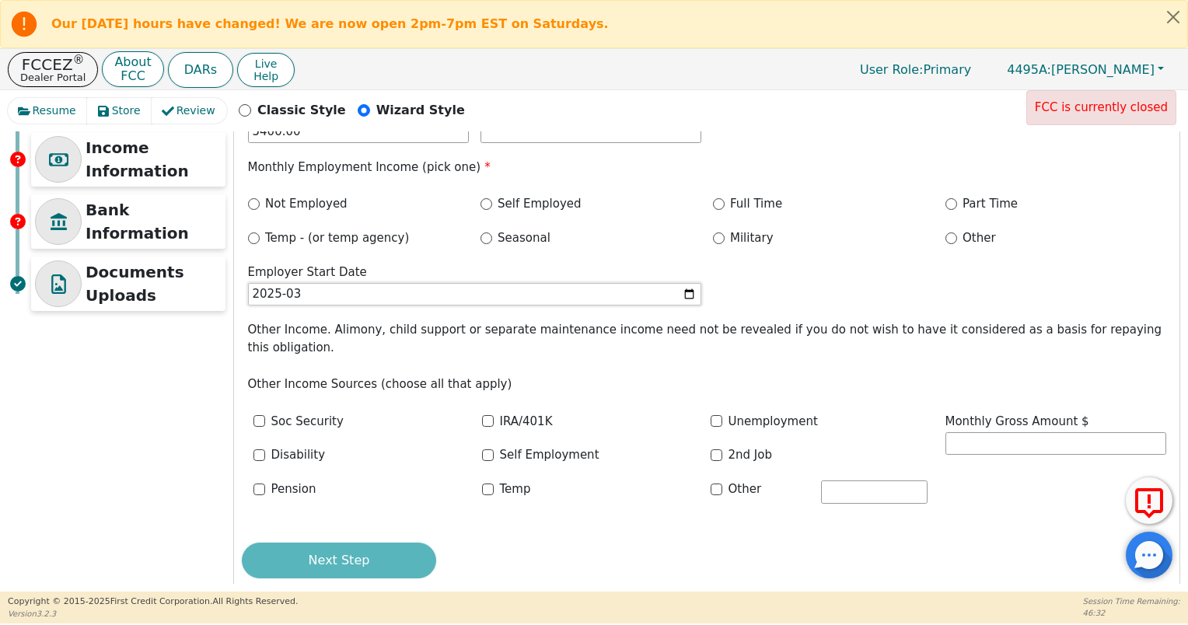
scroll to position [232, 0]
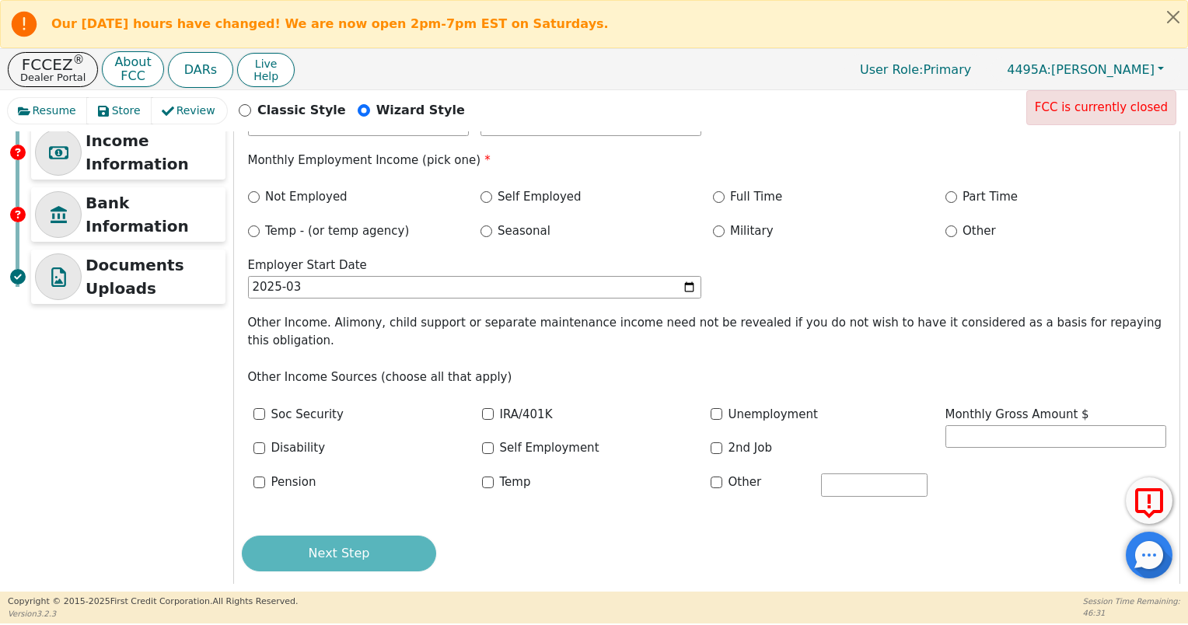
click at [555, 513] on div "Step 5 of 7 ENTER APPLICANT INFO A - Income Information Proof of Income Gross B…" at bounding box center [707, 265] width 946 height 652
click at [389, 536] on div "Next Step" at bounding box center [707, 554] width 930 height 36
click at [1098, 406] on label "Monthly Gross Amount $" at bounding box center [1056, 415] width 221 height 18
click at [1091, 425] on input "text" at bounding box center [1056, 436] width 221 height 23
type input "0.00"
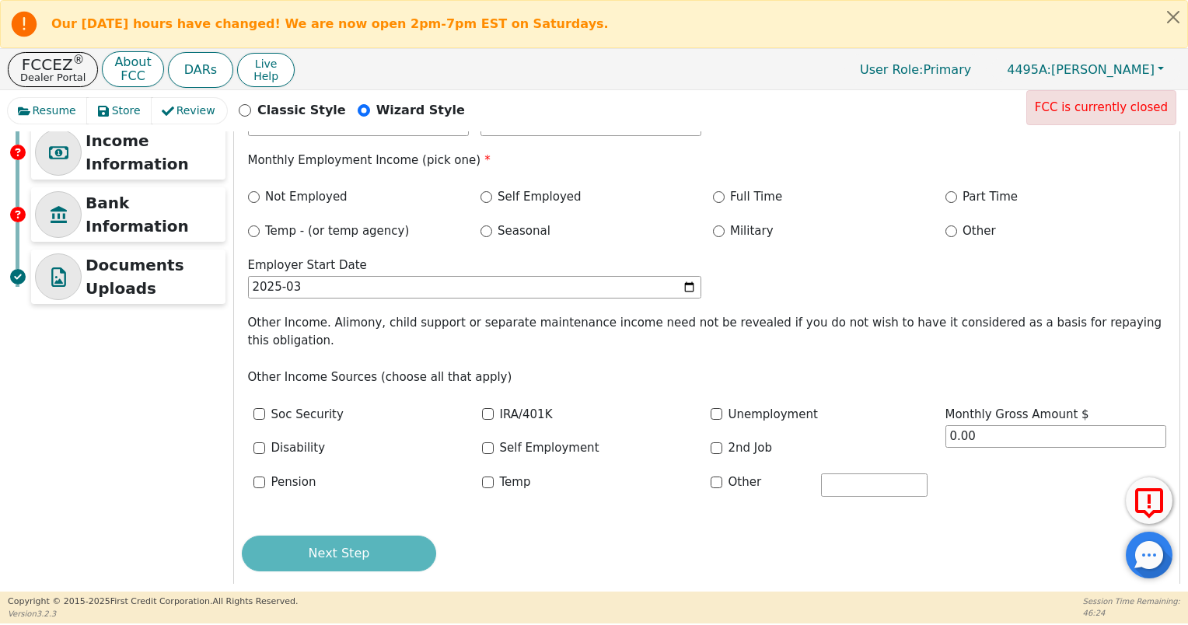
drag, startPoint x: 1016, startPoint y: 535, endPoint x: 1007, endPoint y: 526, distance: 12.7
click at [1013, 536] on div "Next Step" at bounding box center [707, 554] width 930 height 36
click at [366, 536] on div "Next Step" at bounding box center [707, 554] width 930 height 36
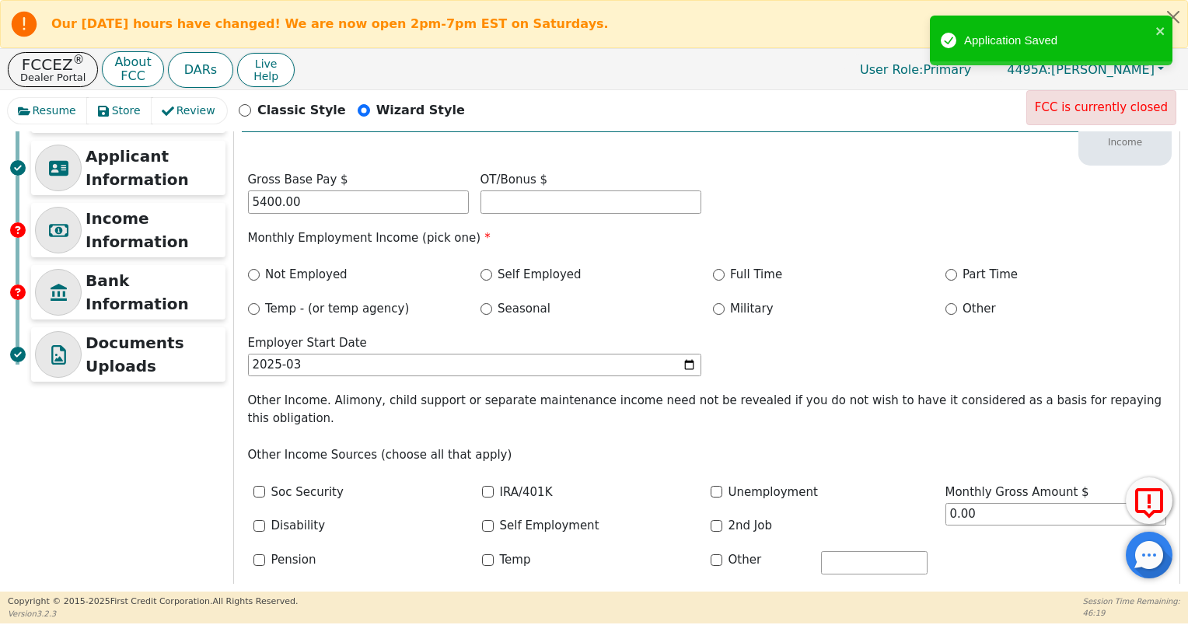
click at [733, 271] on label "Full Time" at bounding box center [756, 275] width 52 height 18
click at [725, 271] on input "Full Time" at bounding box center [719, 275] width 12 height 12
radio input "true"
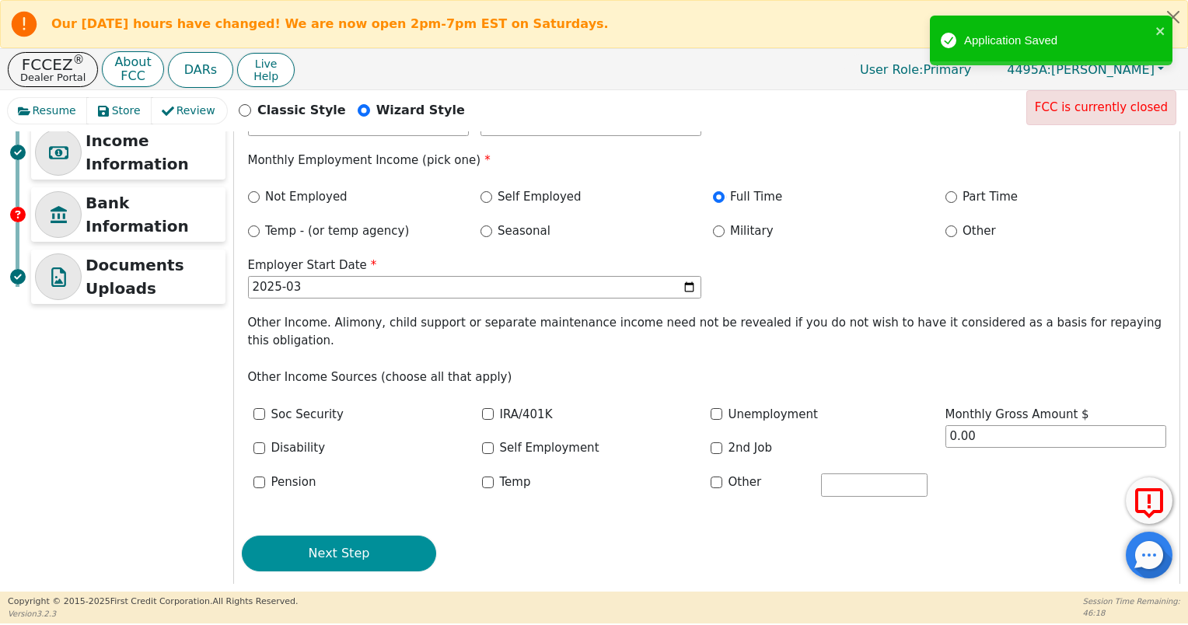
click at [363, 536] on button "Next Step" at bounding box center [339, 554] width 194 height 36
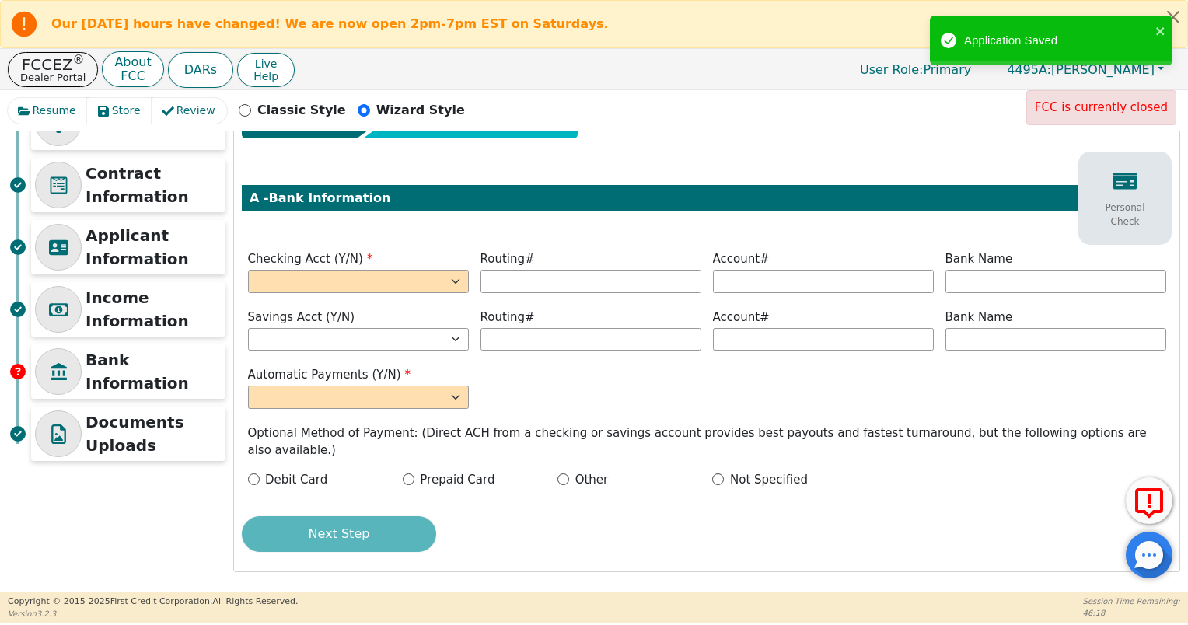
scroll to position [56, 0]
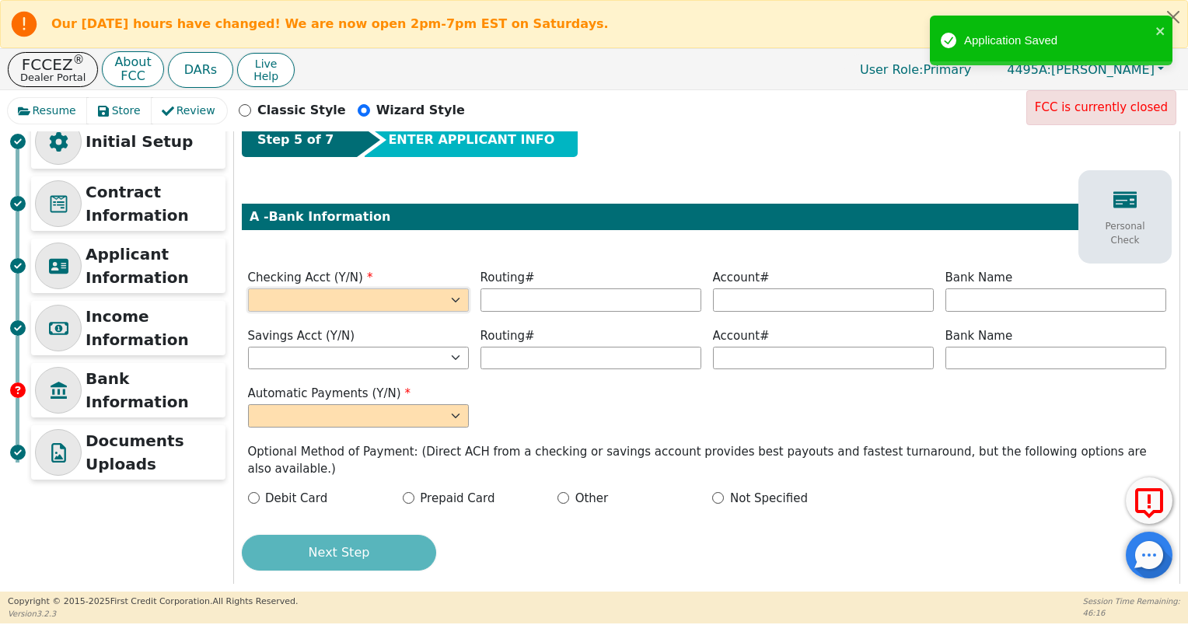
click at [411, 299] on select "Yes No" at bounding box center [358, 300] width 221 height 23
select select "y"
click at [248, 312] on select "Yes No" at bounding box center [358, 300] width 221 height 23
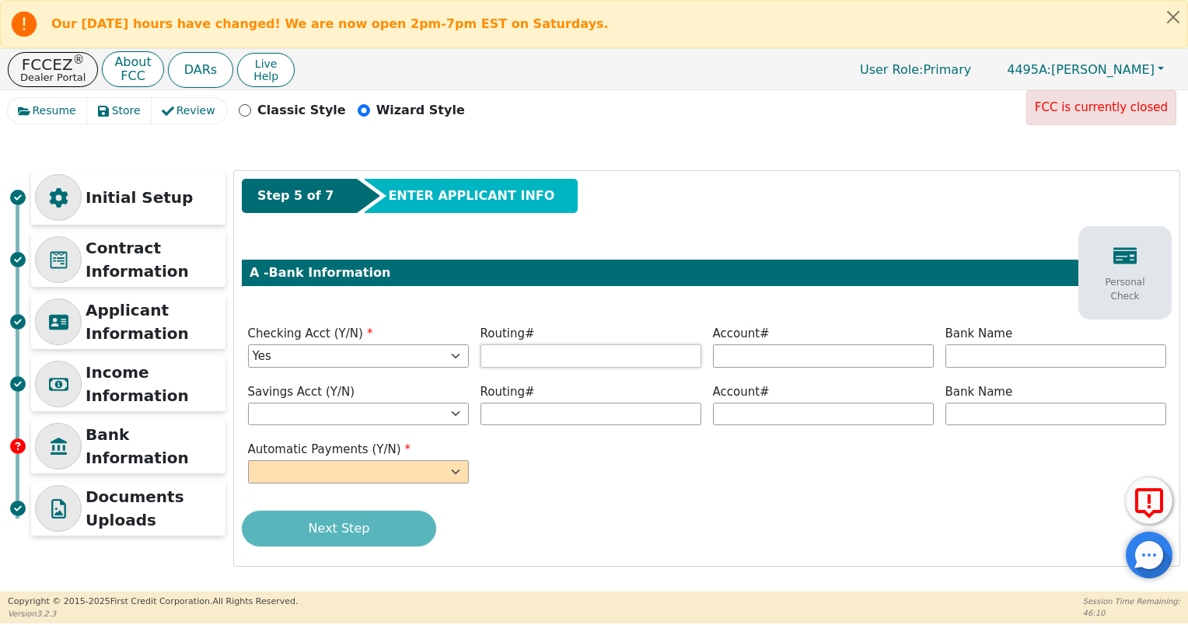
click at [529, 359] on input "text" at bounding box center [591, 356] width 221 height 23
type input "*********"
click at [772, 356] on input "text" at bounding box center [823, 356] width 221 height 23
type input "*******"
click at [971, 351] on input "text" at bounding box center [1056, 356] width 221 height 23
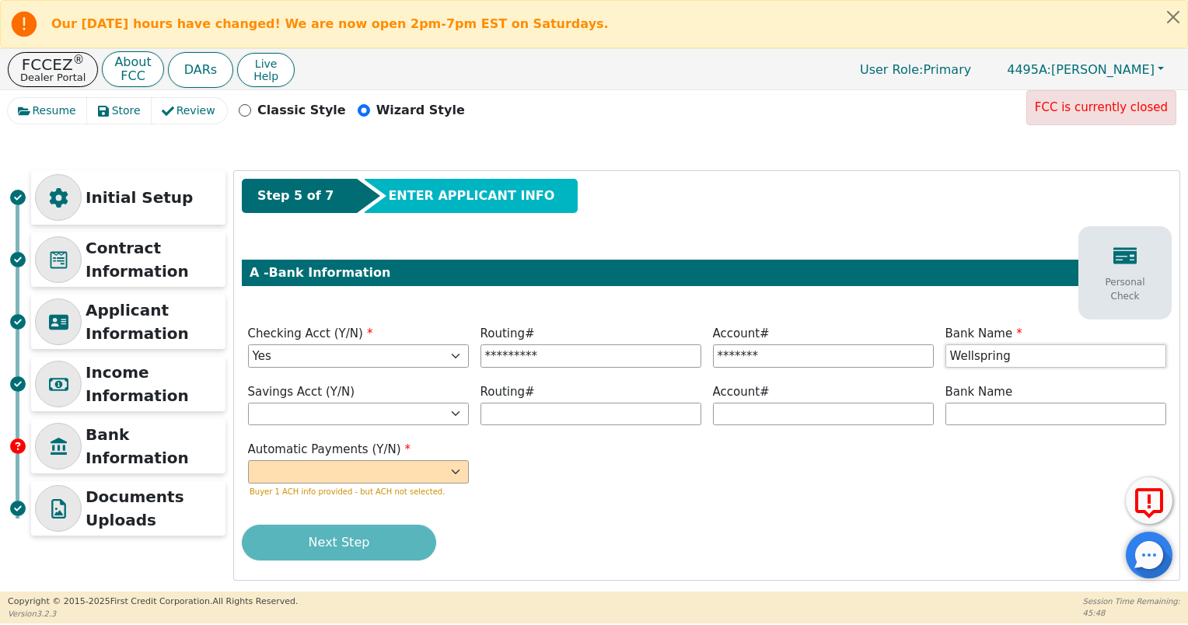
type input "Wellspring"
click at [364, 474] on select "Yes No" at bounding box center [358, 471] width 221 height 23
select select "y"
click at [248, 460] on select "Yes No" at bounding box center [358, 471] width 221 height 23
type input "Wellspring"
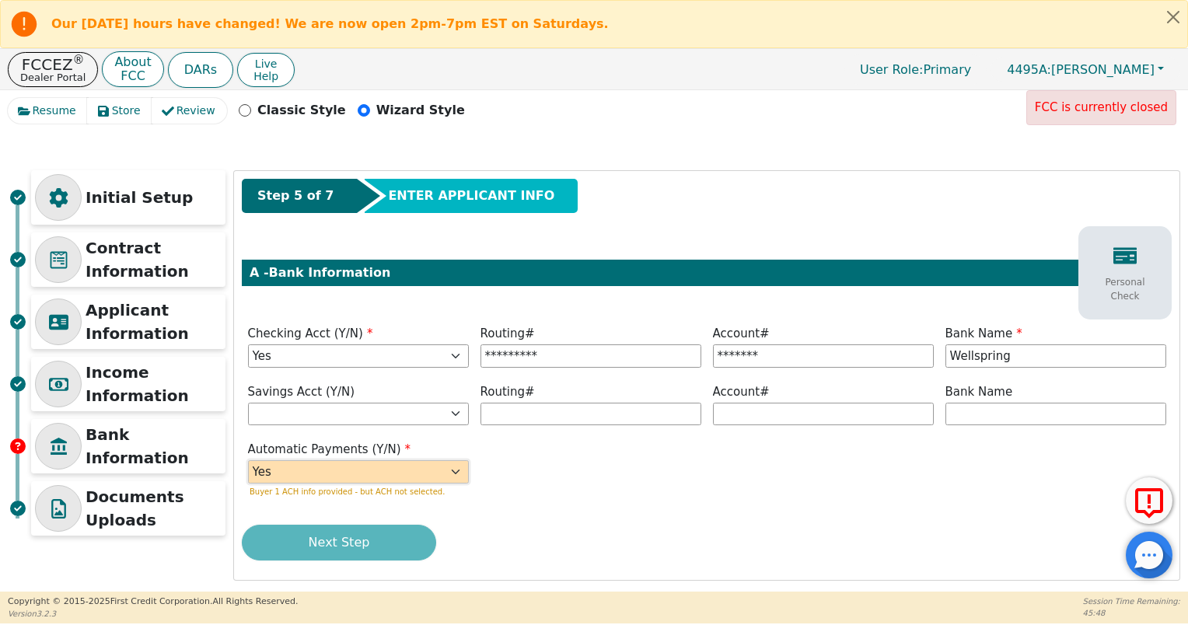
type input "*********"
type input "*******"
type input "[PERSON_NAME]"
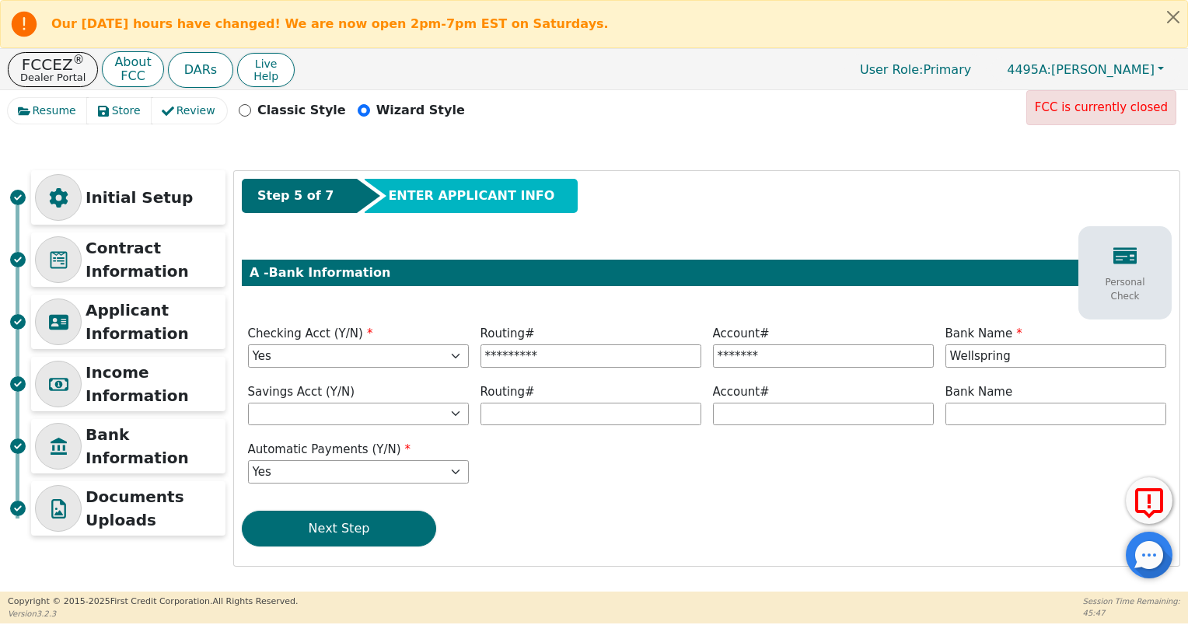
click at [317, 541] on button "Next Step" at bounding box center [339, 529] width 194 height 36
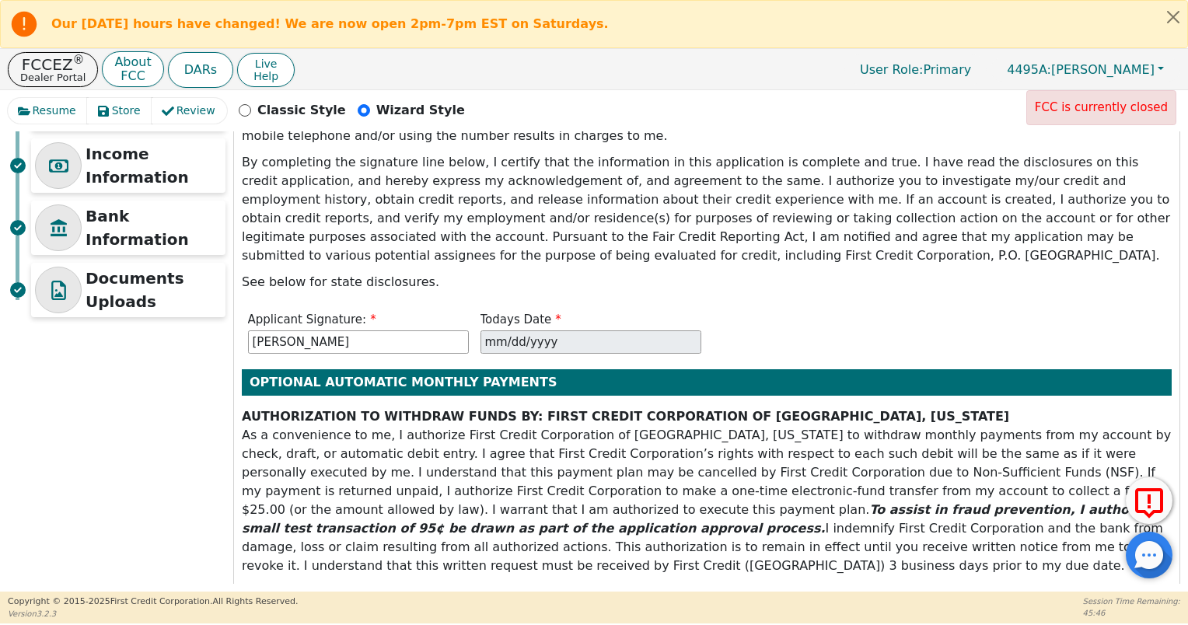
scroll to position [311, 0]
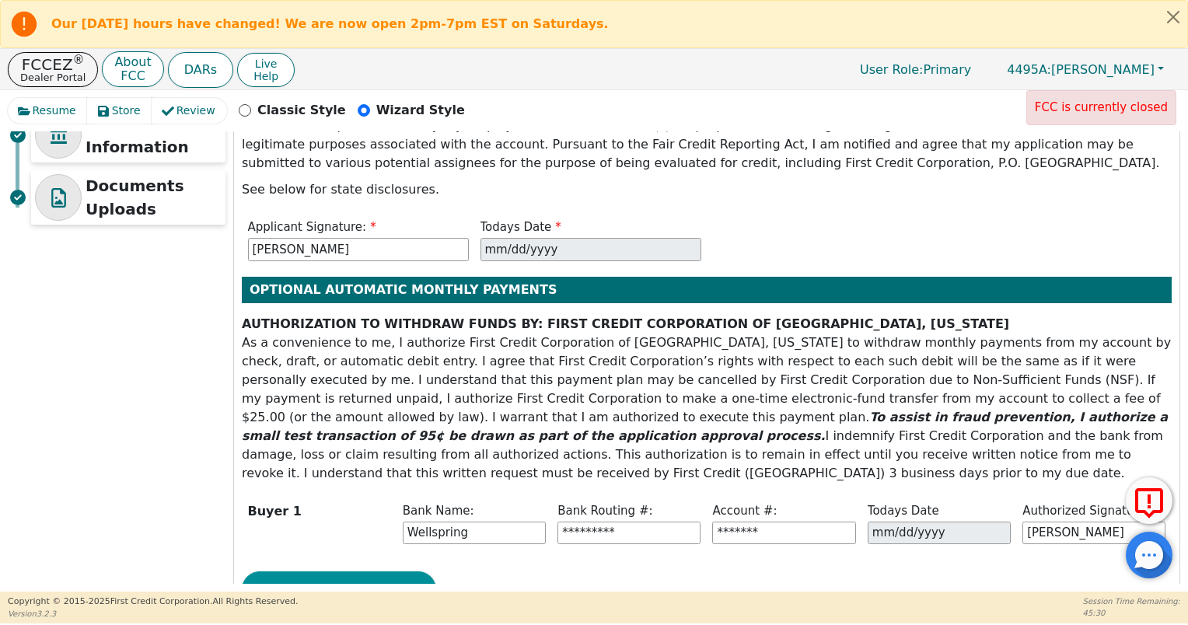
click at [415, 572] on button "Next Step" at bounding box center [339, 590] width 194 height 36
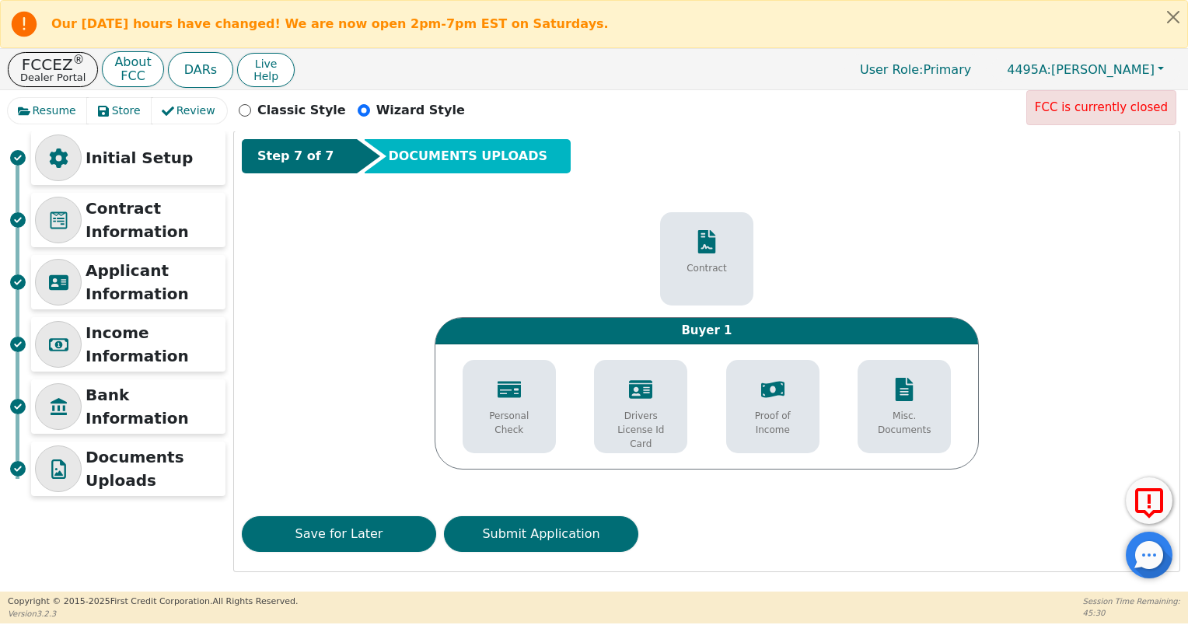
scroll to position [37, 0]
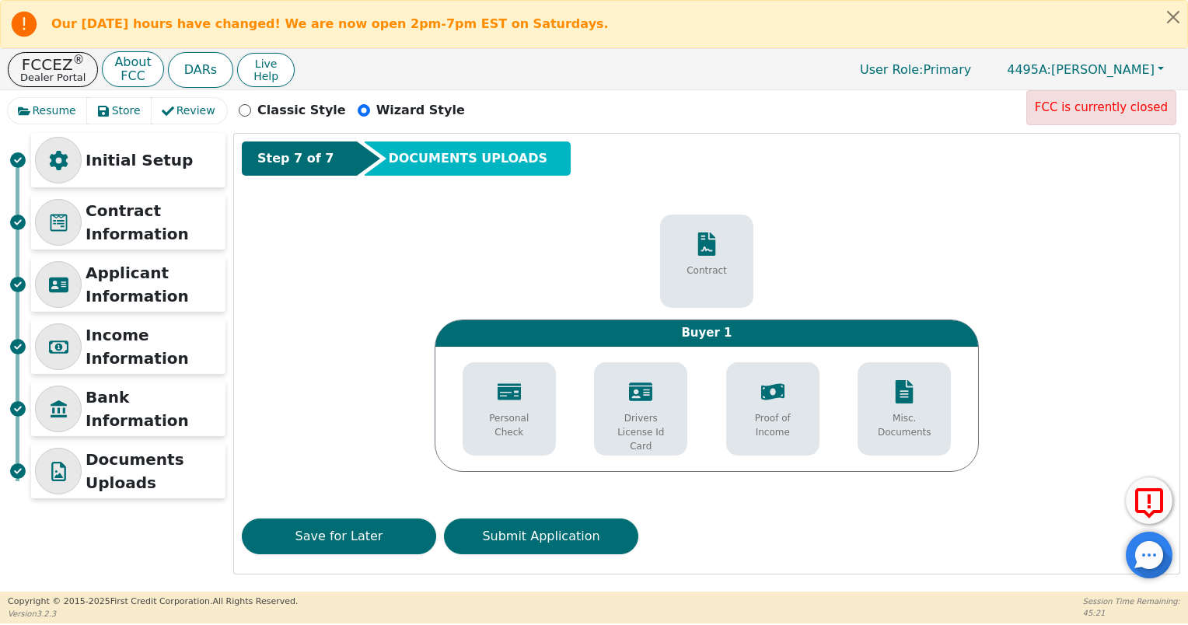
click at [709, 275] on p "Contract" at bounding box center [707, 271] width 40 height 14
click at [664, 420] on p "Drivers License Id Card" at bounding box center [641, 432] width 70 height 42
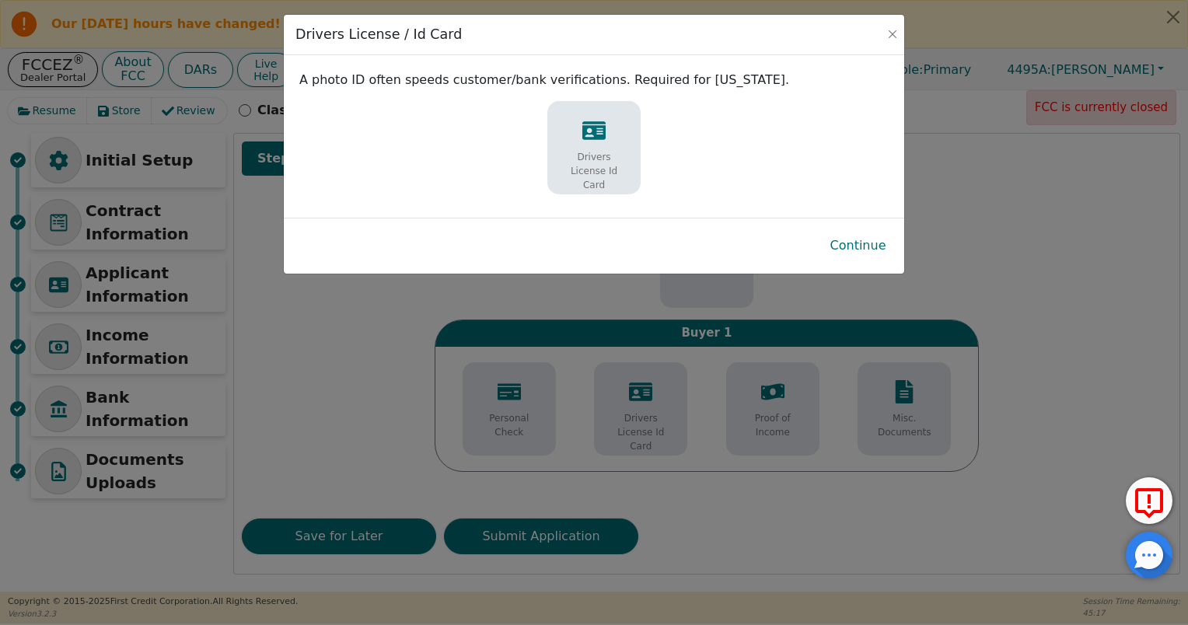
click at [588, 152] on p "Drivers License Id Card" at bounding box center [594, 171] width 70 height 42
click at [868, 254] on button "Continue" at bounding box center [858, 246] width 81 height 36
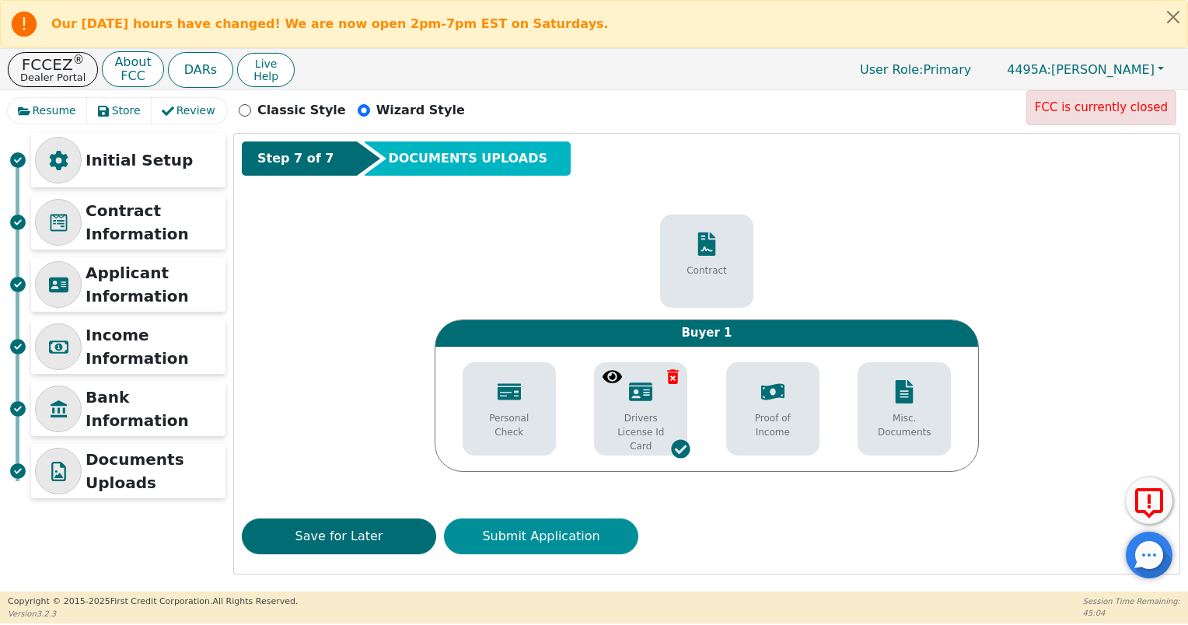
click at [613, 529] on button "Submit Application" at bounding box center [541, 537] width 194 height 36
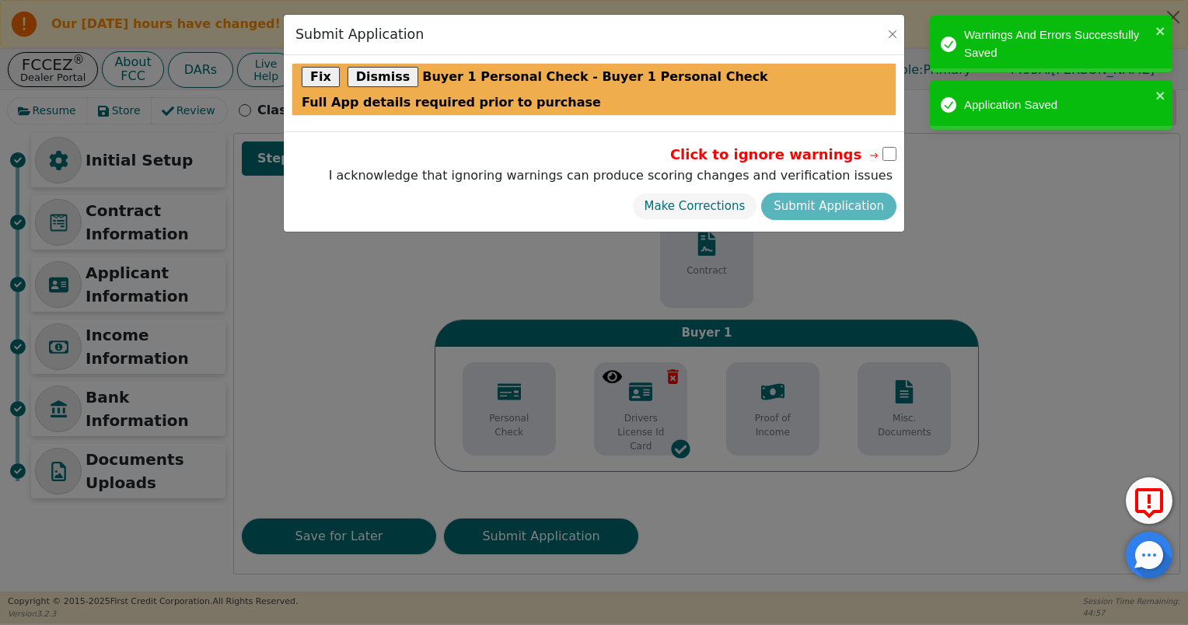
click at [891, 158] on input "checkbox" at bounding box center [890, 154] width 14 height 14
checkbox input "true"
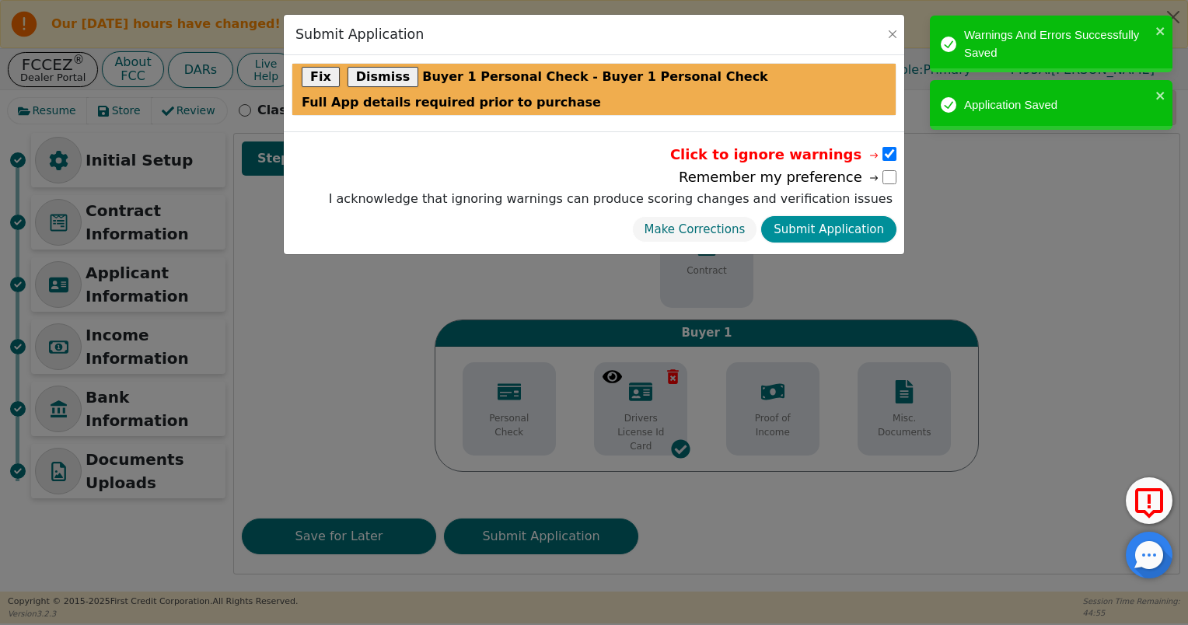
click at [874, 231] on button "Submit Application" at bounding box center [828, 229] width 135 height 27
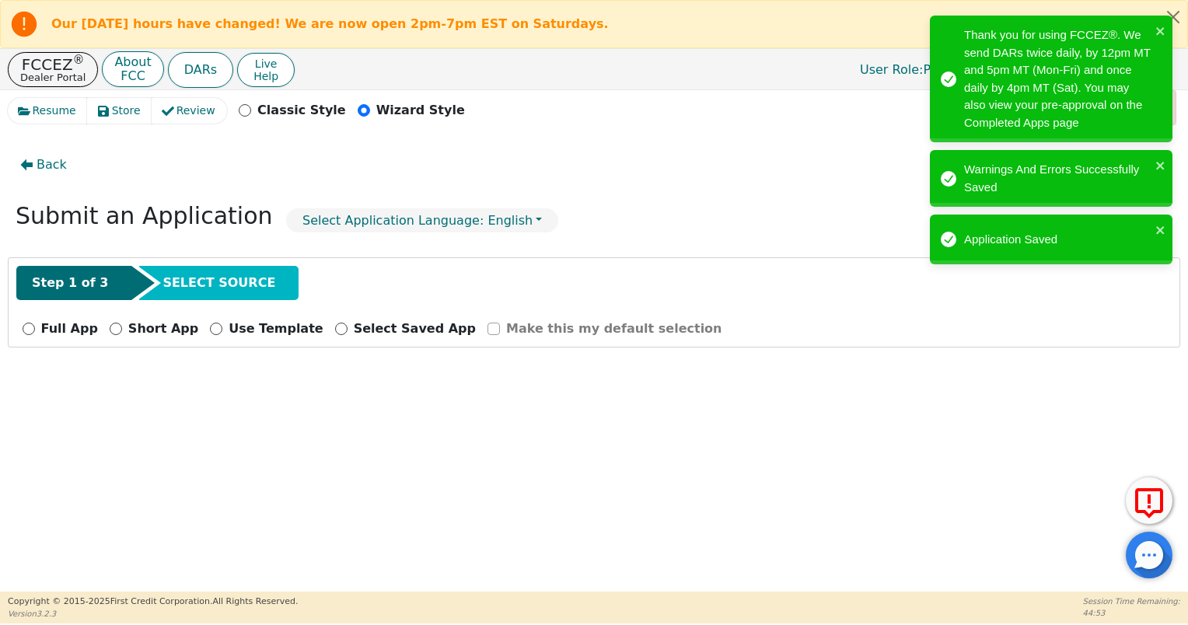
scroll to position [0, 0]
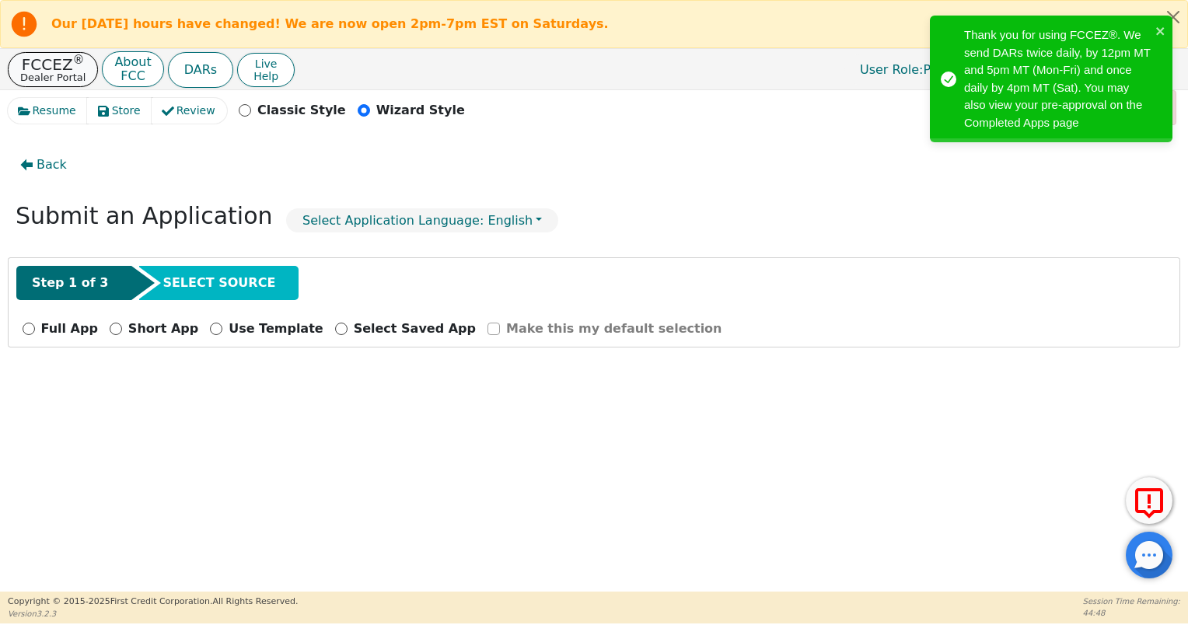
click at [57, 68] on p "FCCEZ ®" at bounding box center [52, 65] width 65 height 16
